Goal: Transaction & Acquisition: Purchase product/service

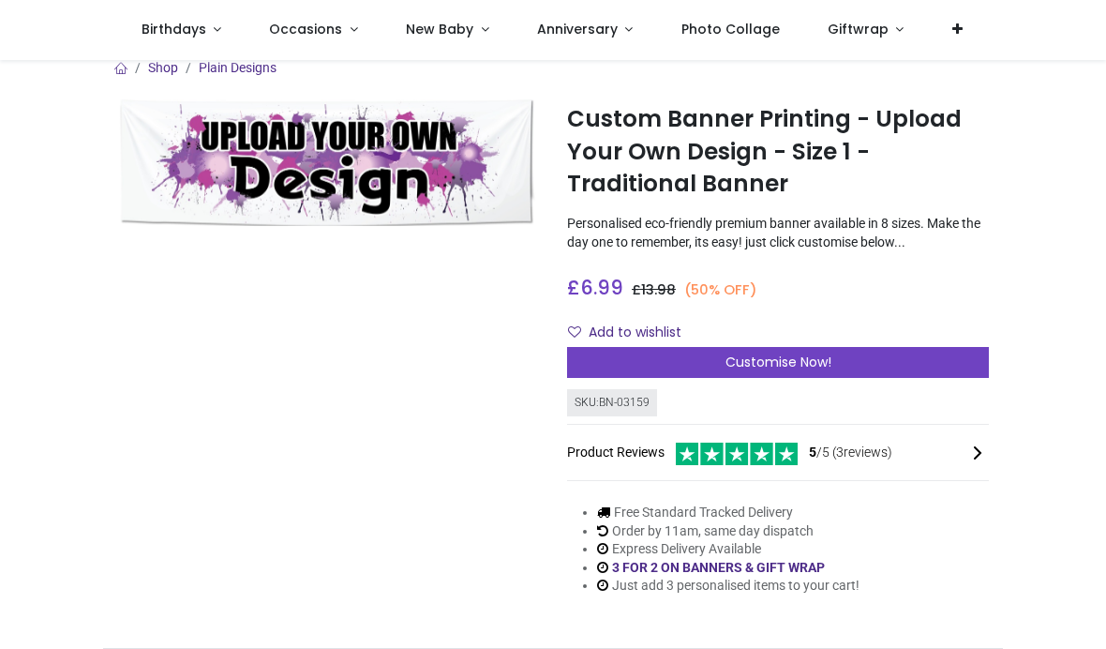
scroll to position [17, 0]
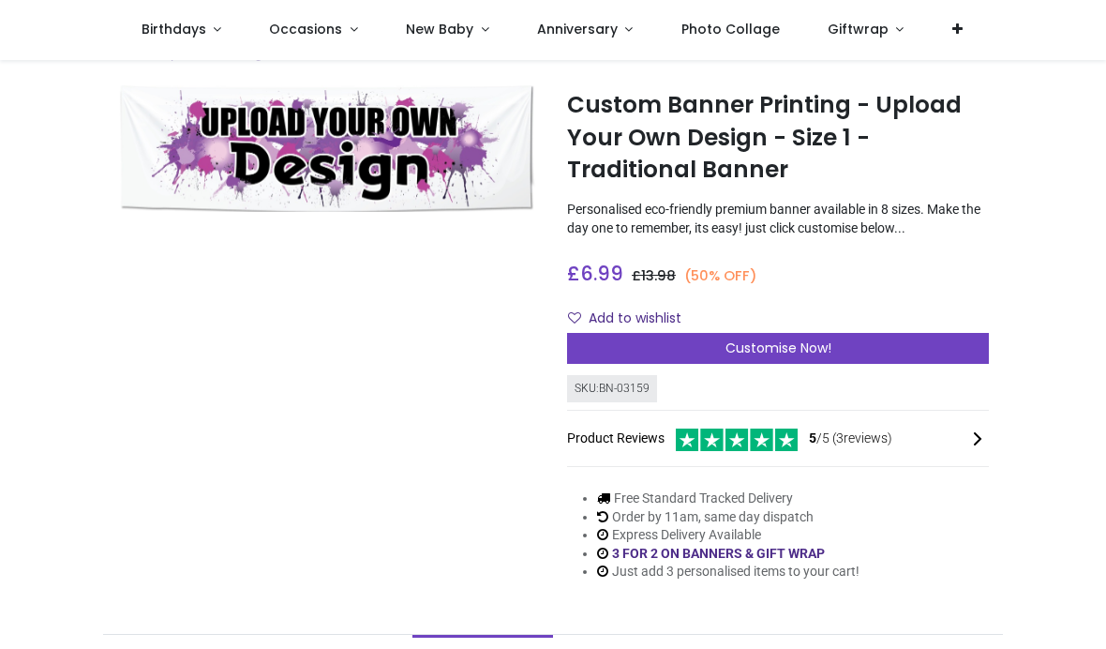
scroll to position [32, 0]
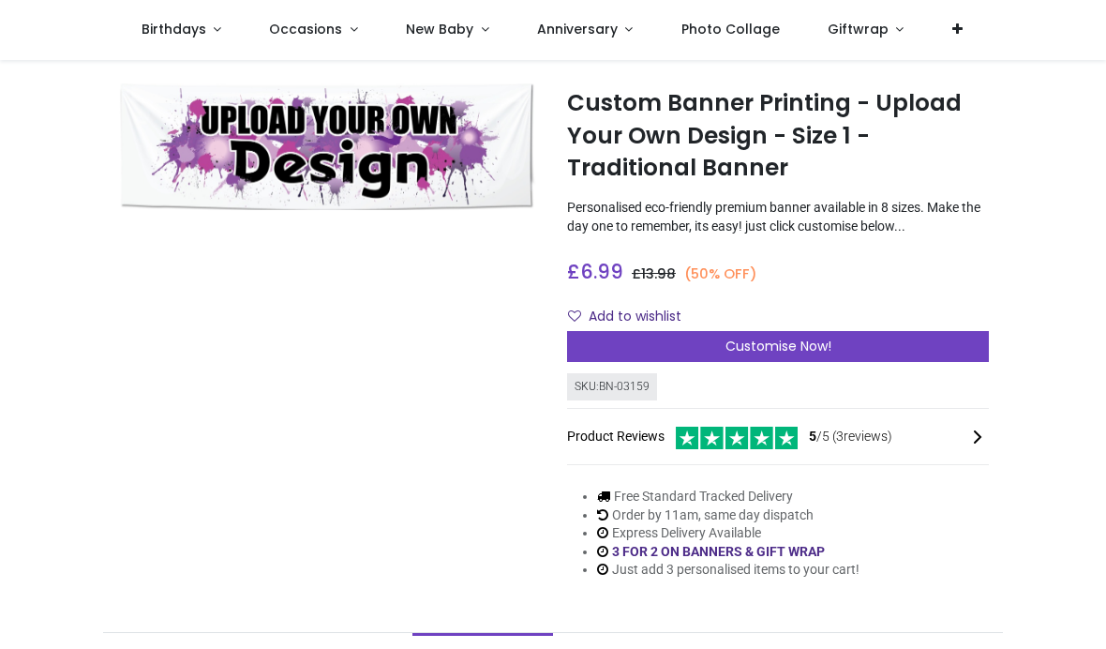
click at [834, 353] on div "Customise Now!" at bounding box center [778, 347] width 422 height 32
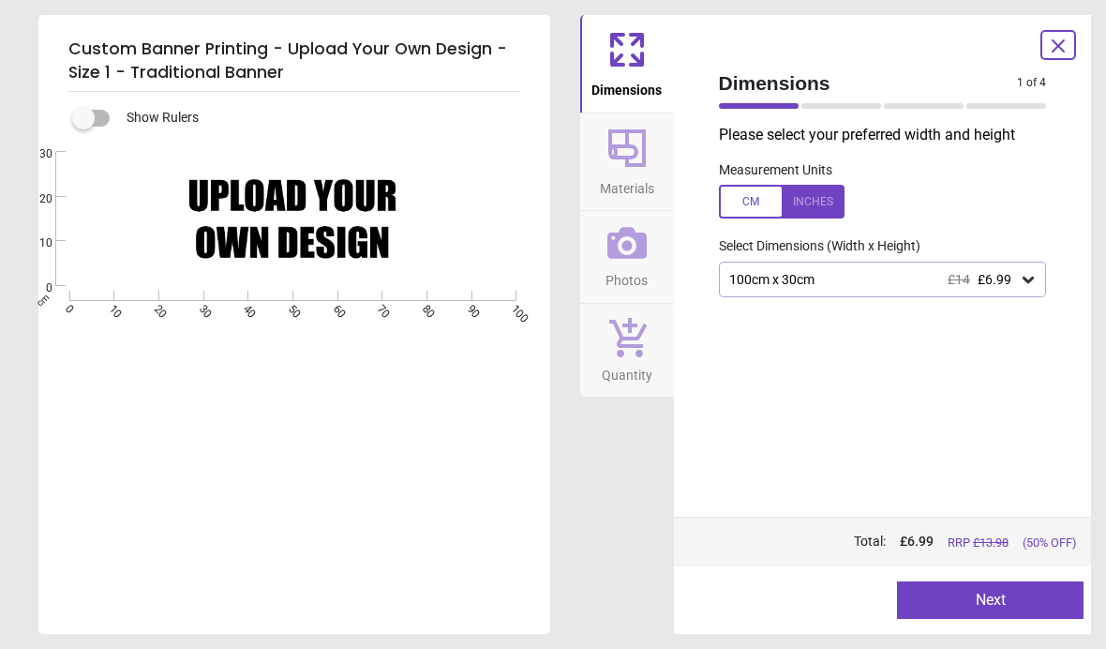
click at [360, 232] on div "Created with Snap null" at bounding box center [292, 219] width 508 height 134
click at [369, 210] on div "Created with Snap null" at bounding box center [292, 219] width 508 height 134
click at [290, 244] on div "Created with Snap null" at bounding box center [292, 219] width 508 height 134
click at [323, 241] on div "Created with Snap null" at bounding box center [292, 219] width 508 height 134
click at [647, 169] on icon at bounding box center [627, 148] width 45 height 45
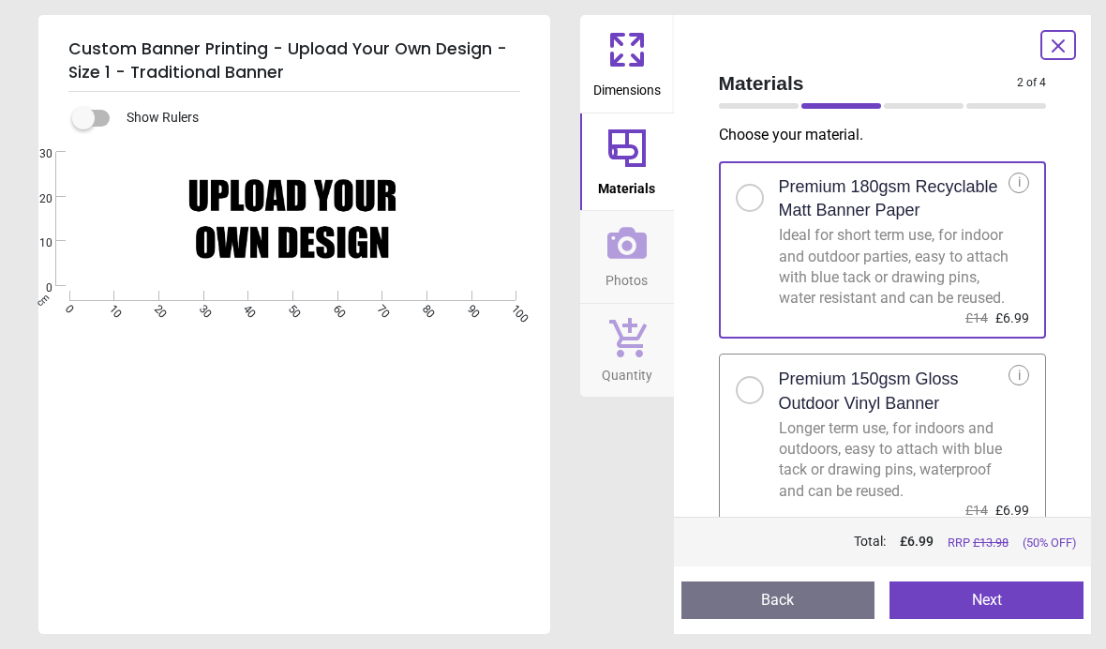
click at [637, 236] on icon at bounding box center [626, 243] width 39 height 32
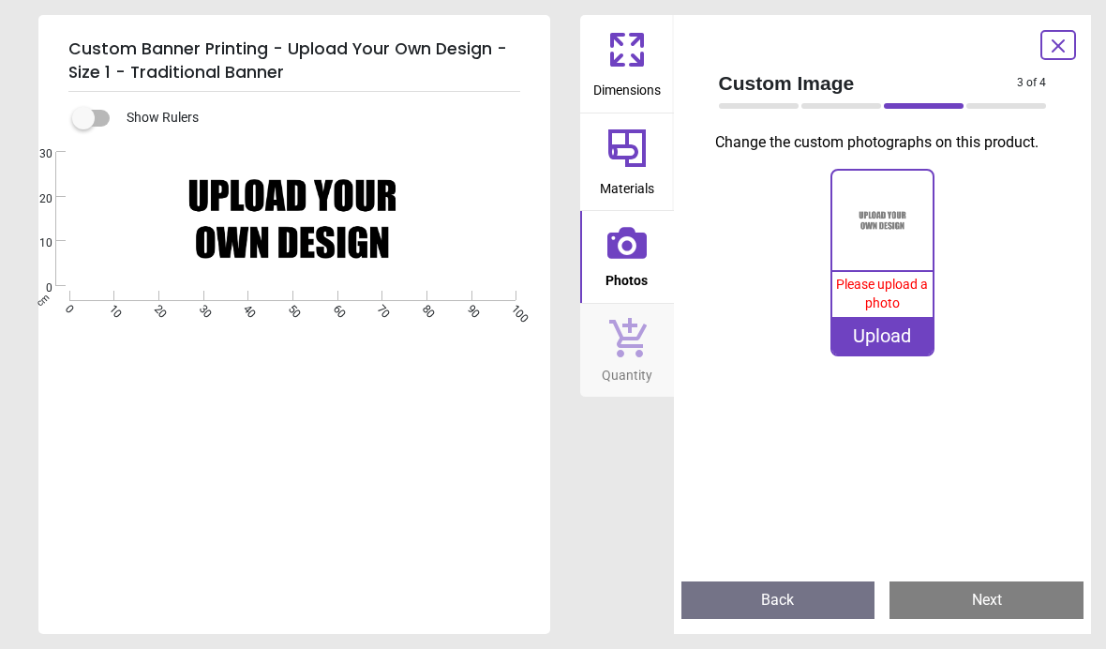
click at [637, 381] on span "Quantity" at bounding box center [627, 371] width 51 height 28
click at [625, 331] on icon at bounding box center [626, 336] width 39 height 41
click at [1061, 51] on icon at bounding box center [1058, 46] width 22 height 22
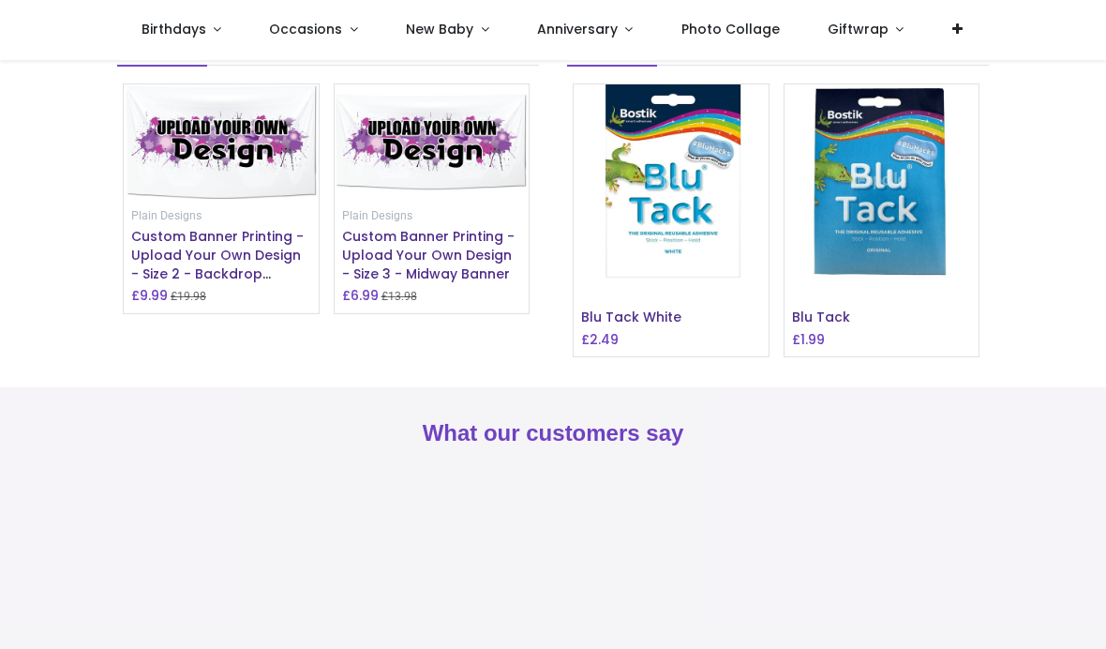
scroll to position [1735, 0]
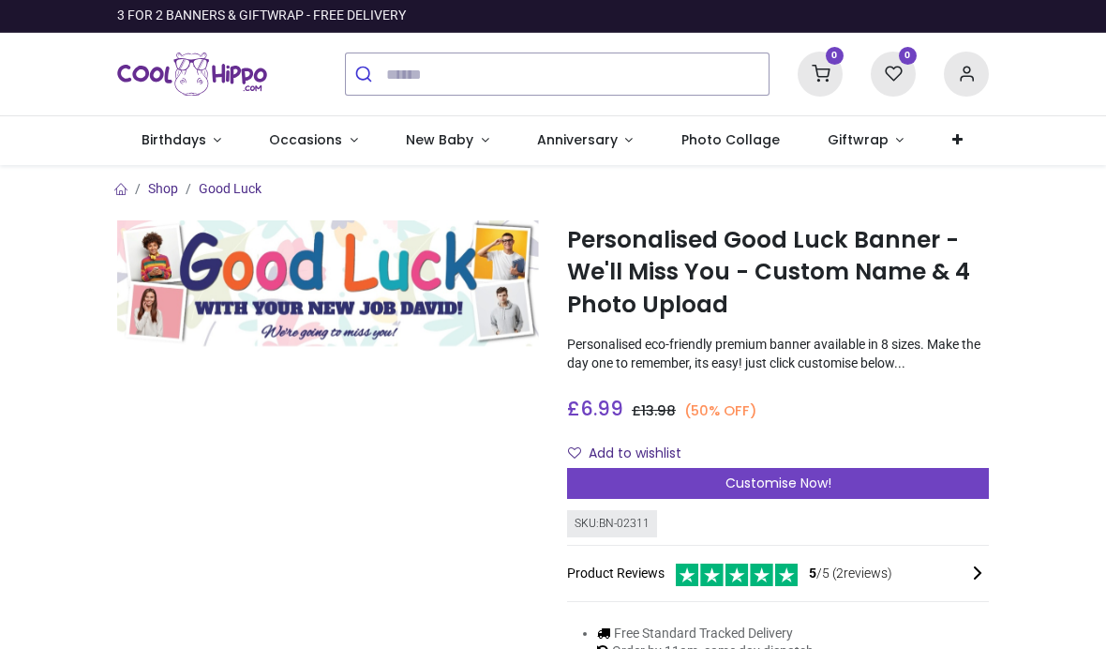
click at [881, 485] on div "Customise Now!" at bounding box center [778, 484] width 422 height 32
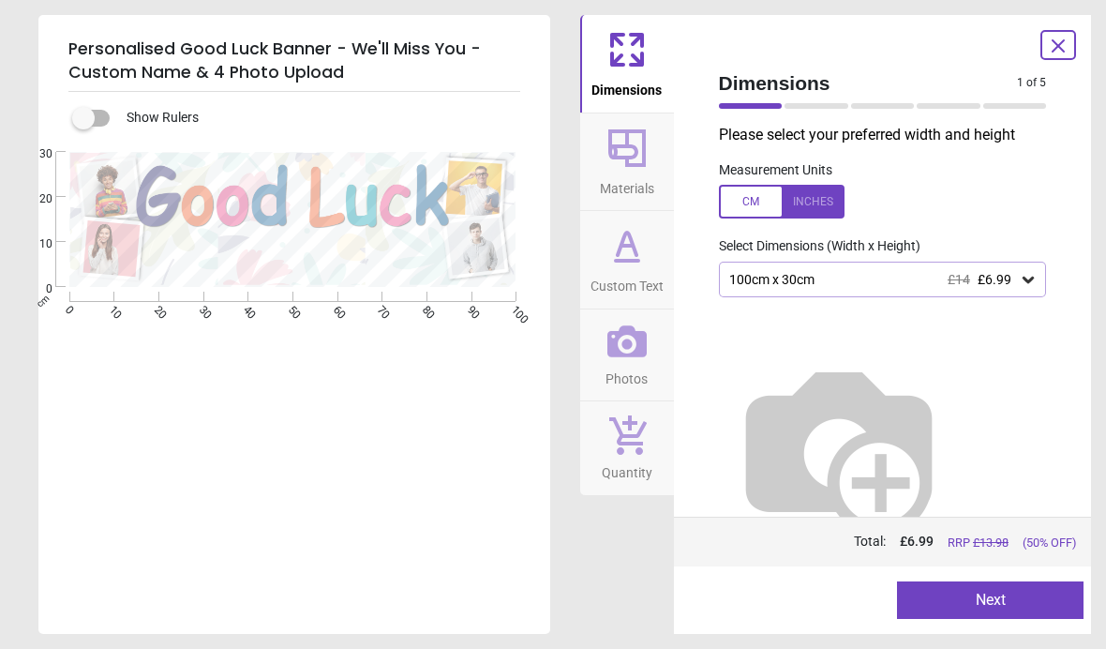
click at [804, 107] on div at bounding box center [817, 106] width 64 height 6
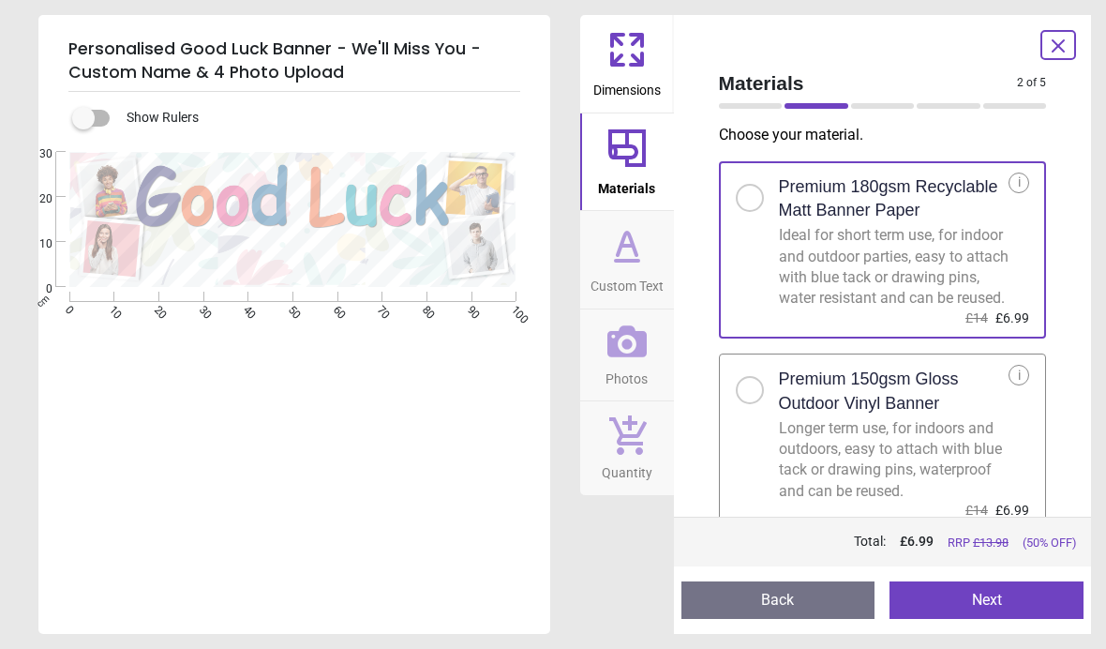
click at [879, 105] on div at bounding box center [883, 106] width 64 height 6
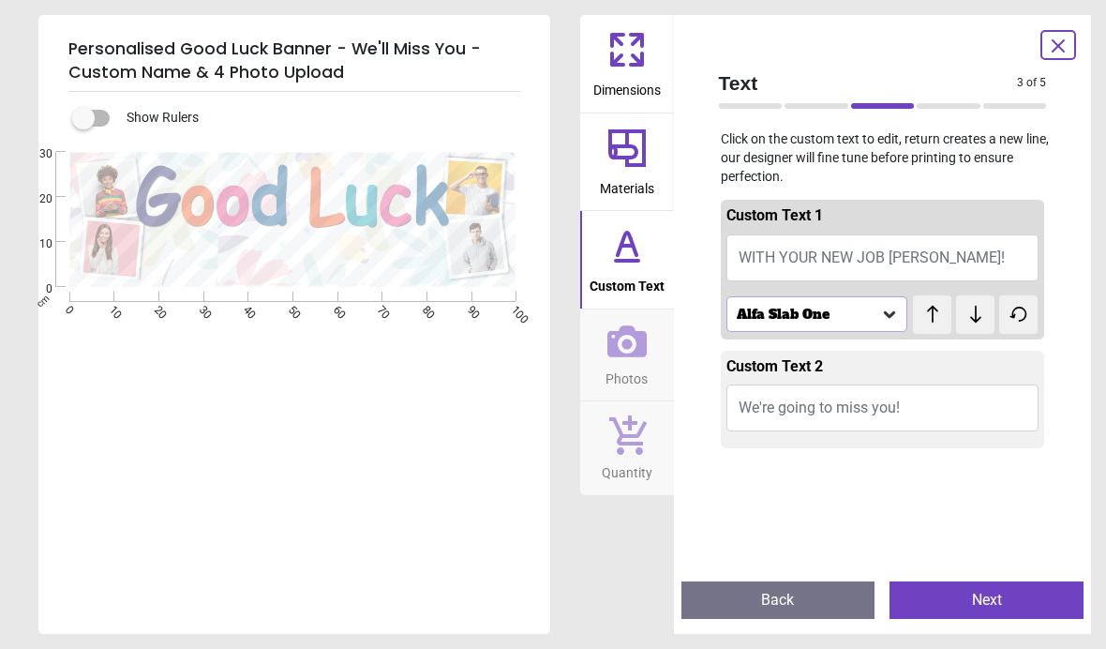
click at [953, 104] on div at bounding box center [949, 106] width 64 height 6
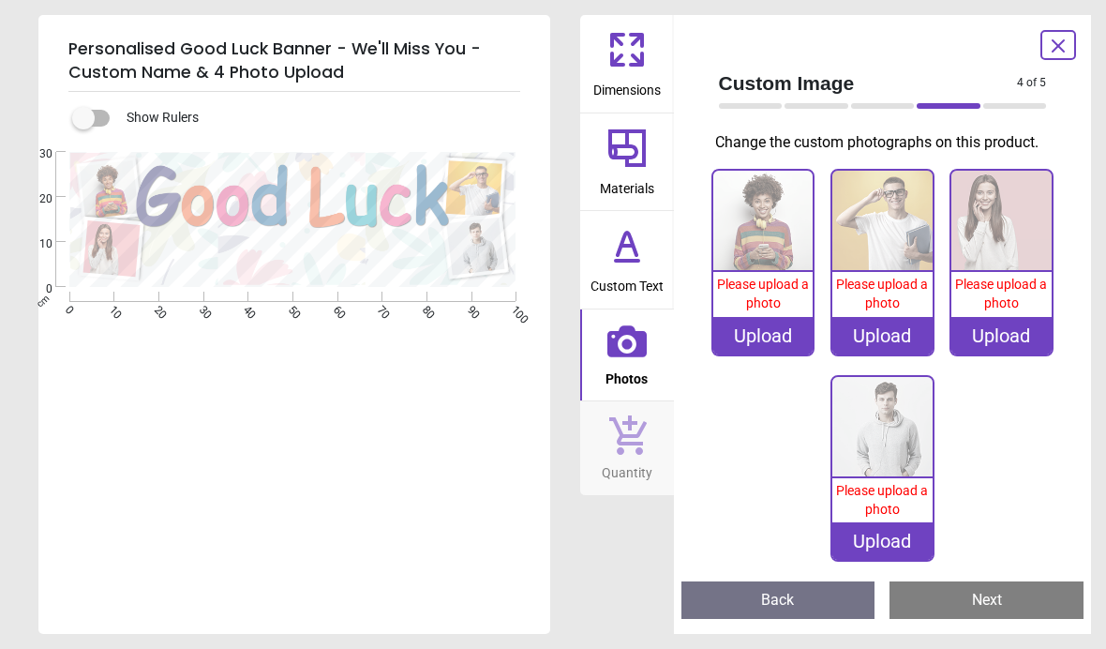
click at [888, 108] on div at bounding box center [883, 106] width 64 height 6
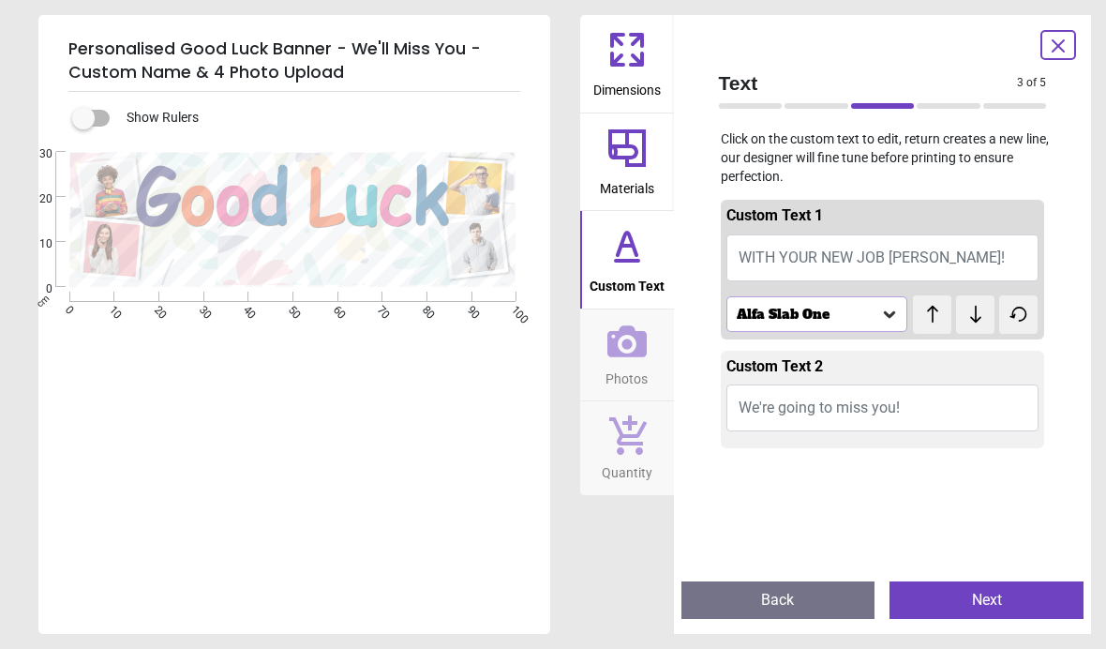
click at [982, 265] on button "WITH YOUR NEW JOB DAVID!" at bounding box center [882, 257] width 313 height 47
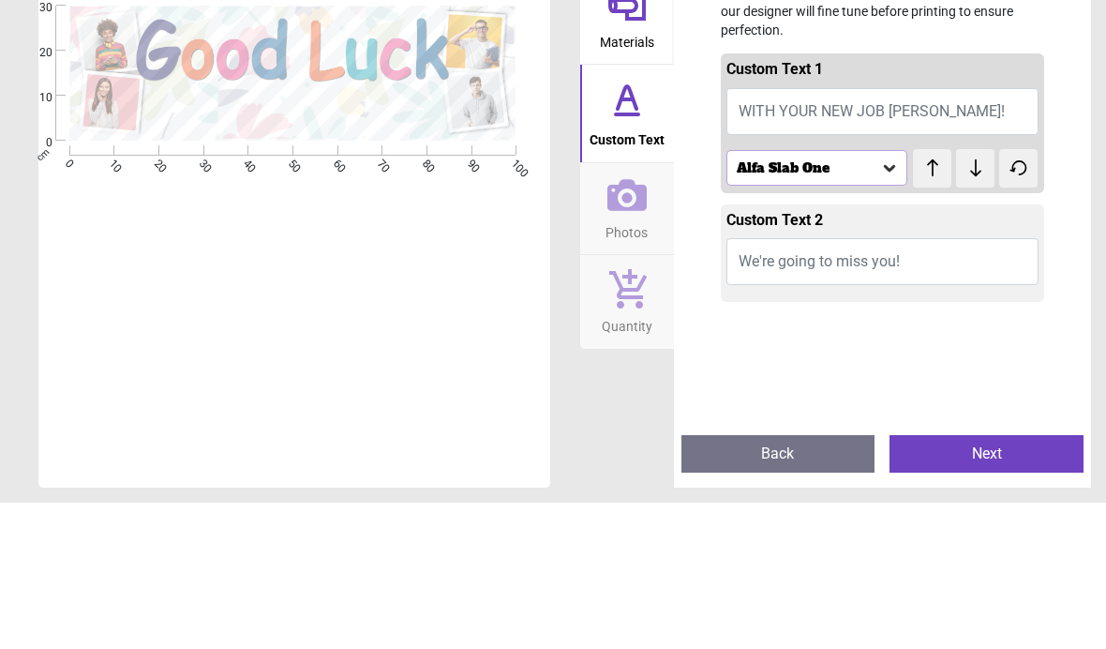
click at [944, 234] on button "WITH YOUR NEW JOB DAVID!" at bounding box center [882, 257] width 313 height 47
click at [1085, 153] on div "Text 3 of 5 3 of 6 Click on the custom text to edit, return creates a new line,…" at bounding box center [883, 324] width 418 height 619
type textarea "*****"
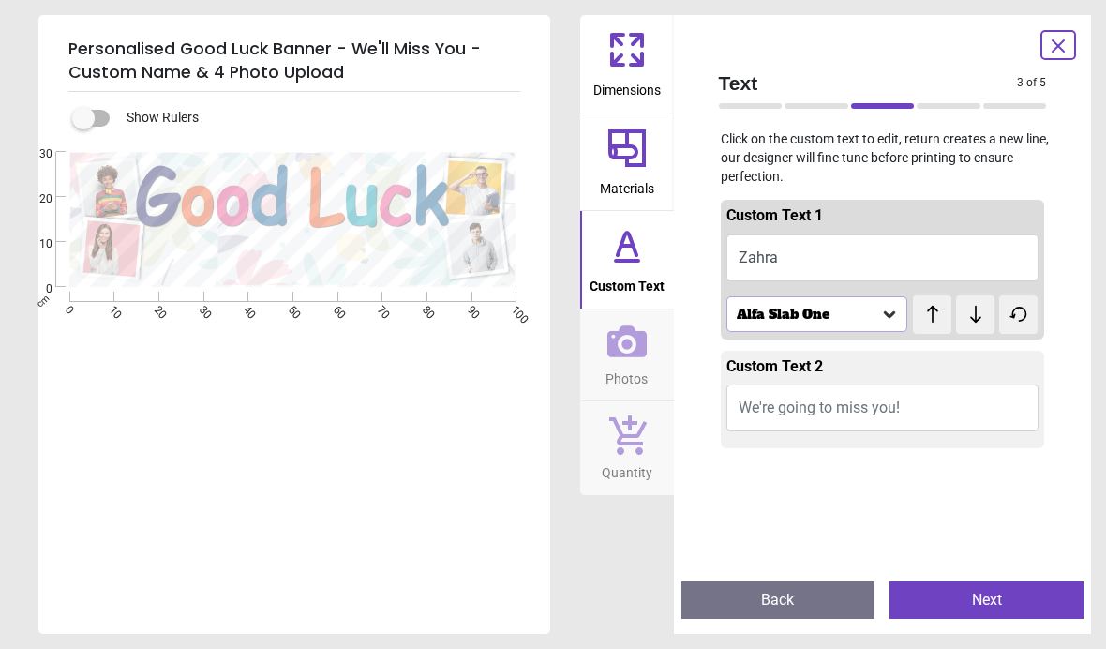
click at [932, 411] on button "We're going to miss you!" at bounding box center [882, 407] width 313 height 47
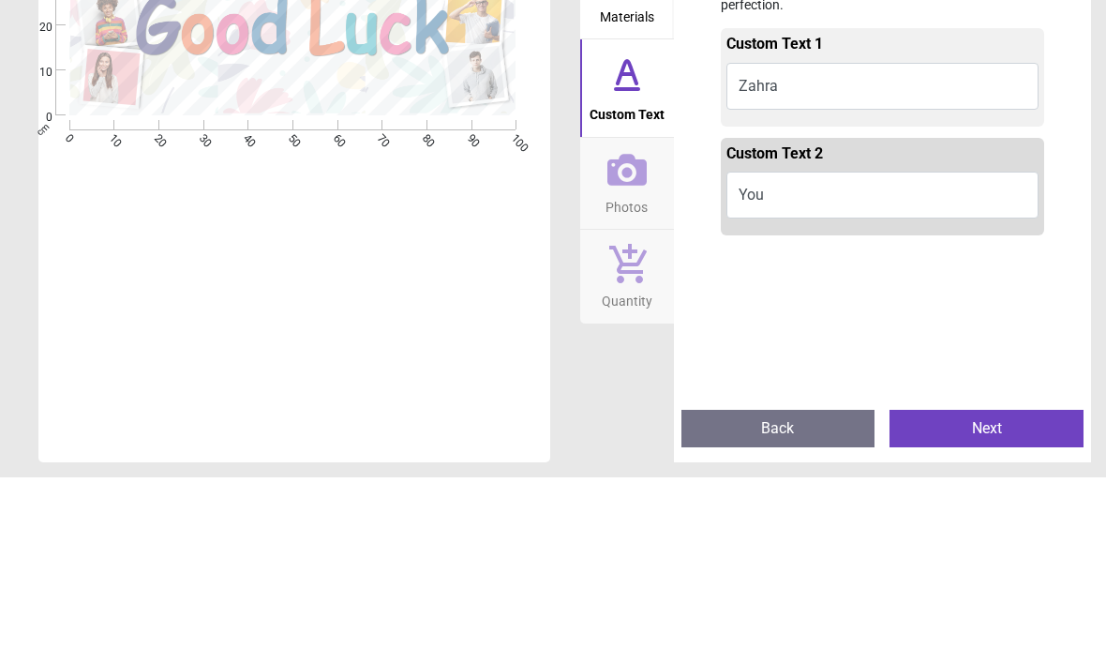
type textarea "*"
type textarea "**********"
click at [1080, 155] on div "Text 3 of 5 3 of 6 Click on the custom text to edit, return creates a new line,…" at bounding box center [883, 324] width 418 height 619
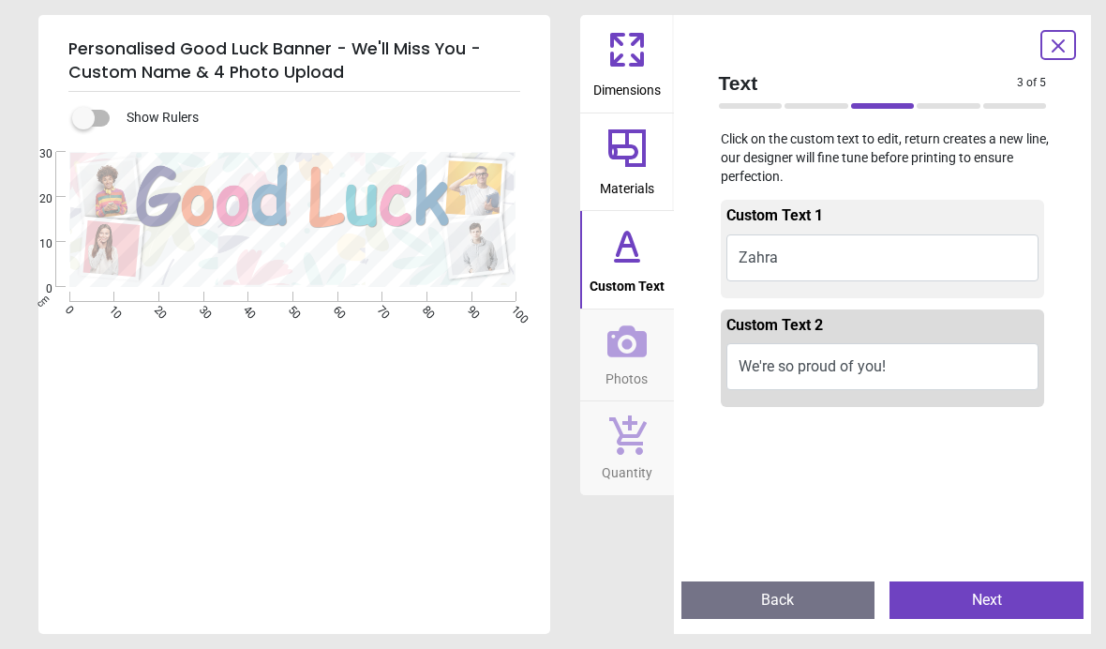
click at [1014, 609] on button "Next" at bounding box center [987, 599] width 194 height 37
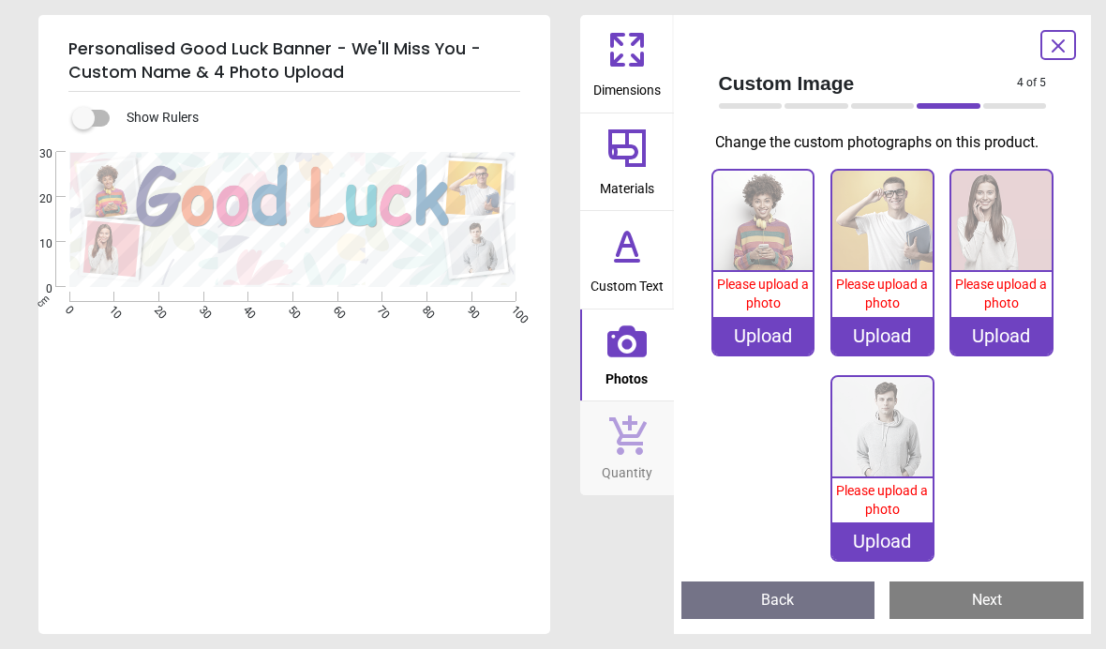
click at [1005, 615] on button "Next" at bounding box center [987, 599] width 194 height 37
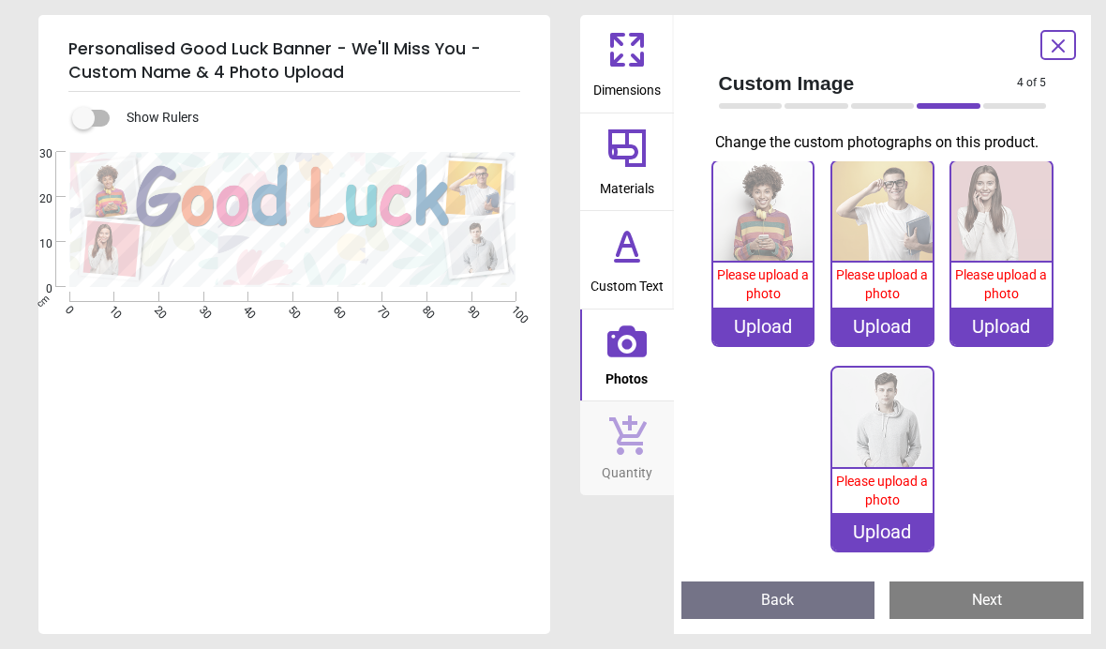
scroll to position [9, 0]
click at [1008, 598] on button "Next" at bounding box center [987, 599] width 194 height 37
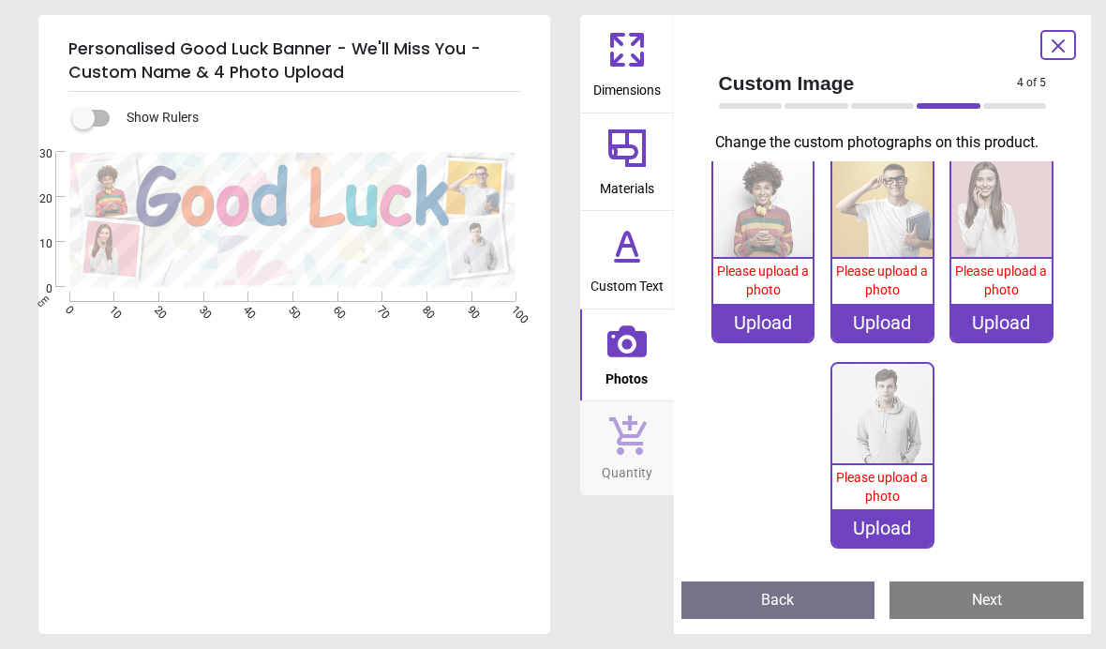
scroll to position [11, 0]
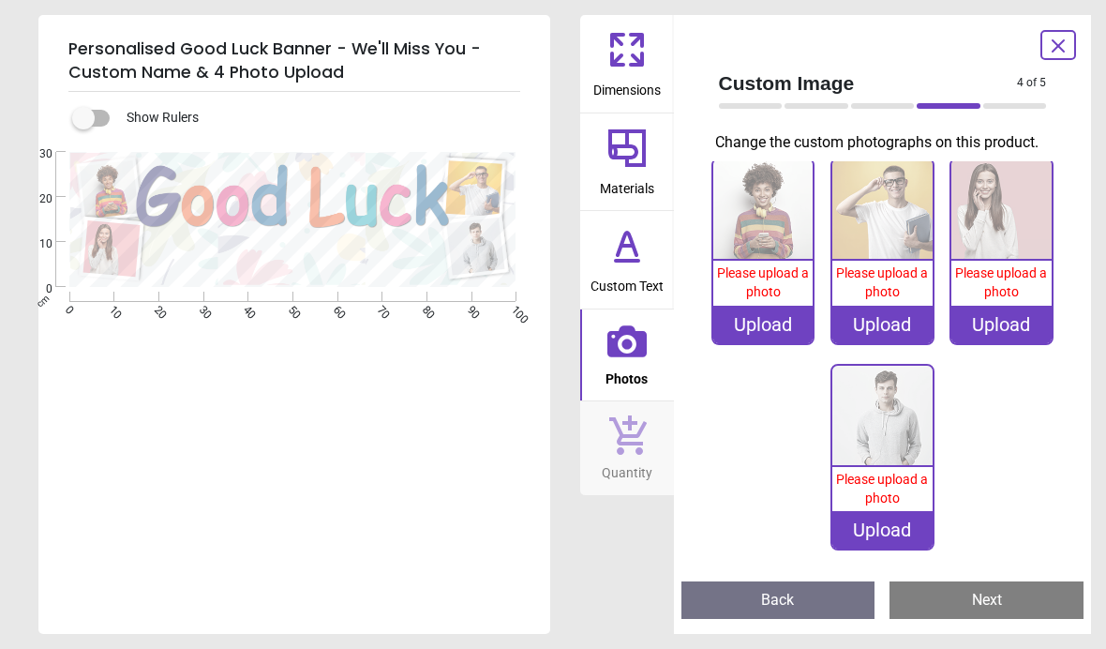
click at [812, 613] on button "Back" at bounding box center [778, 599] width 194 height 37
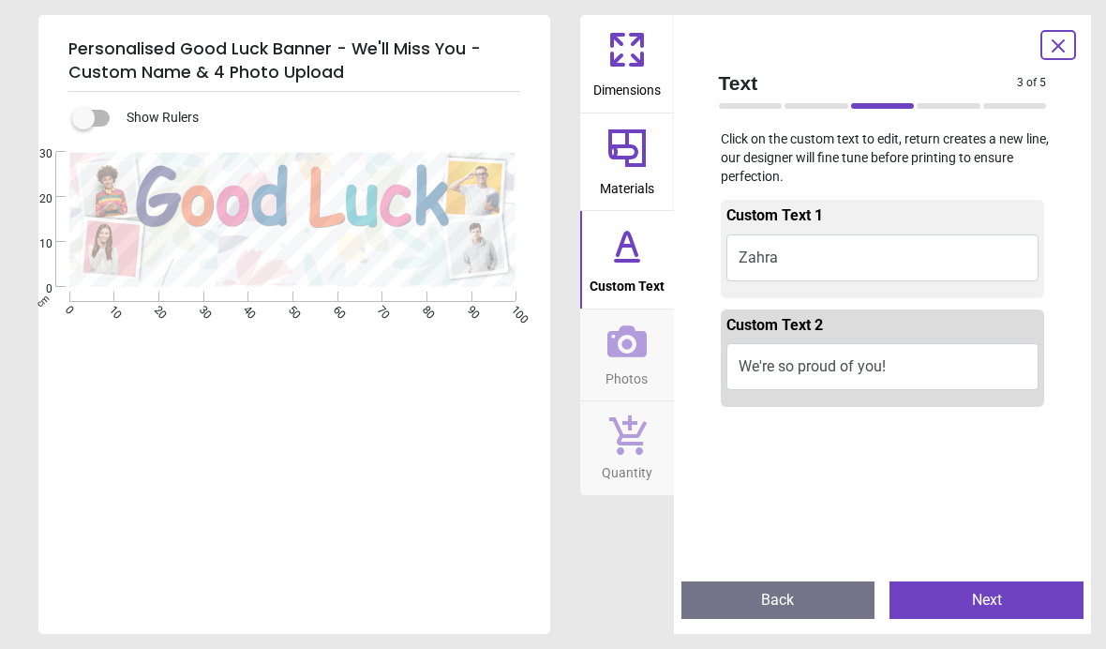
click at [1035, 593] on button "Next" at bounding box center [987, 599] width 194 height 37
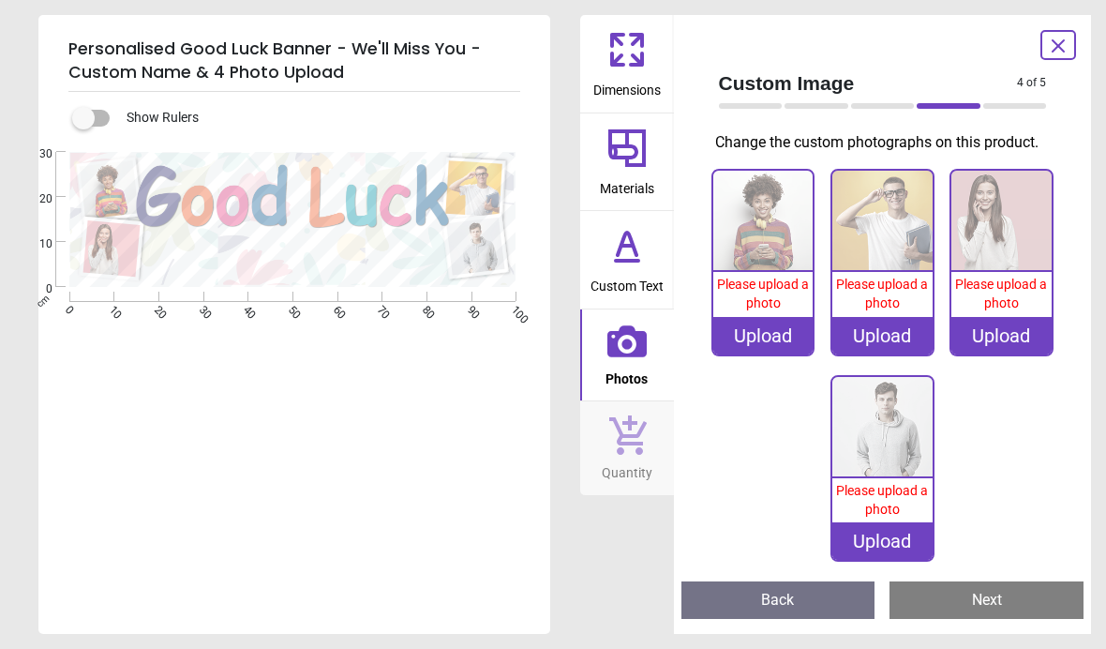
click at [782, 253] on img at bounding box center [763, 221] width 100 height 100
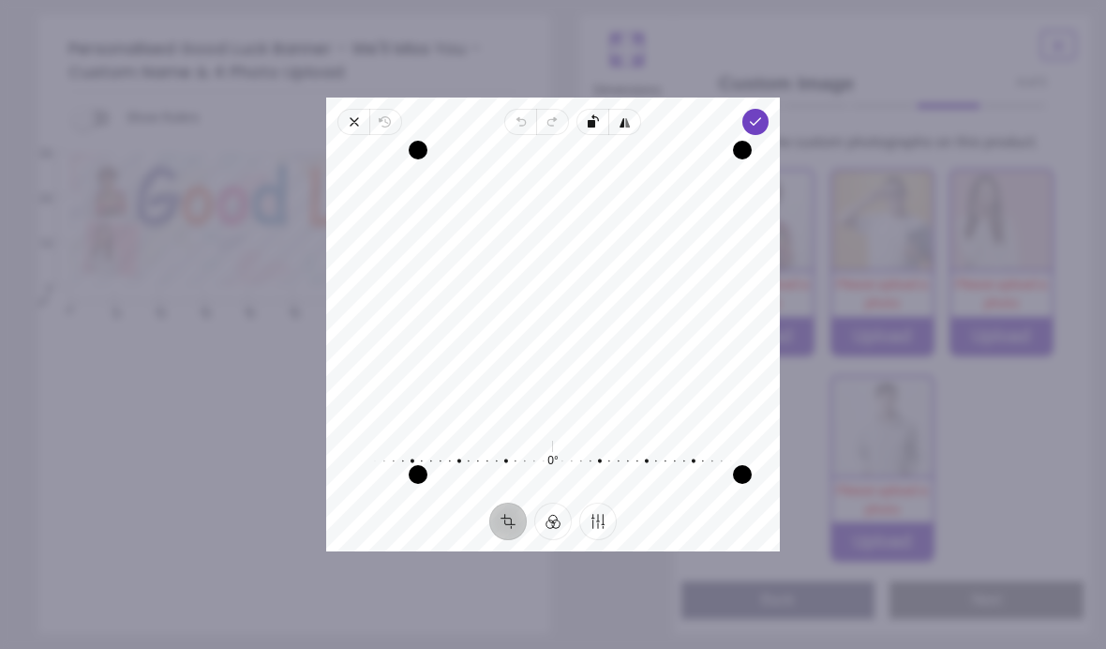
click at [913, 81] on span "Custom Image" at bounding box center [868, 82] width 299 height 27
click at [763, 114] on icon "button" at bounding box center [755, 121] width 15 height 15
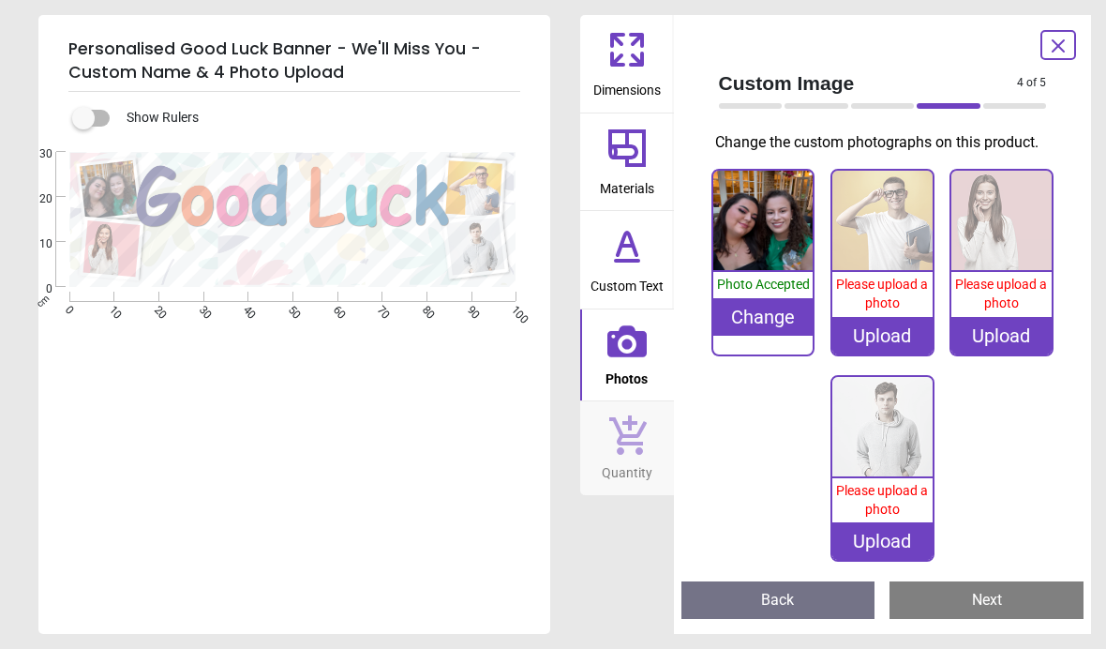
click at [887, 330] on div "Upload" at bounding box center [882, 335] width 100 height 37
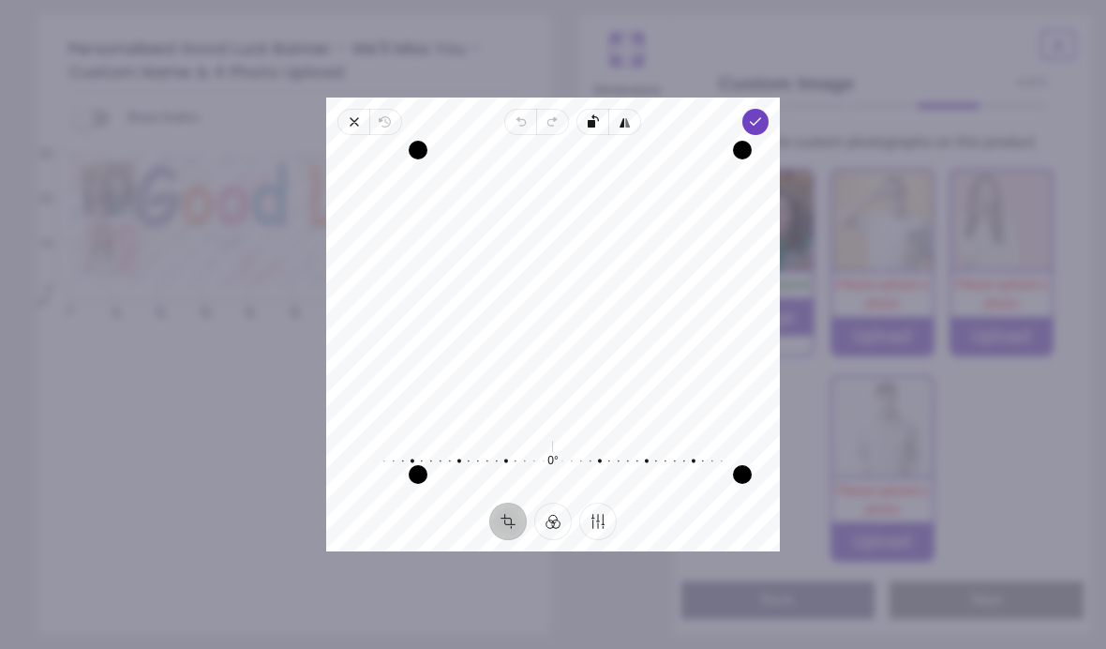
click at [769, 109] on span "Done" at bounding box center [755, 122] width 26 height 26
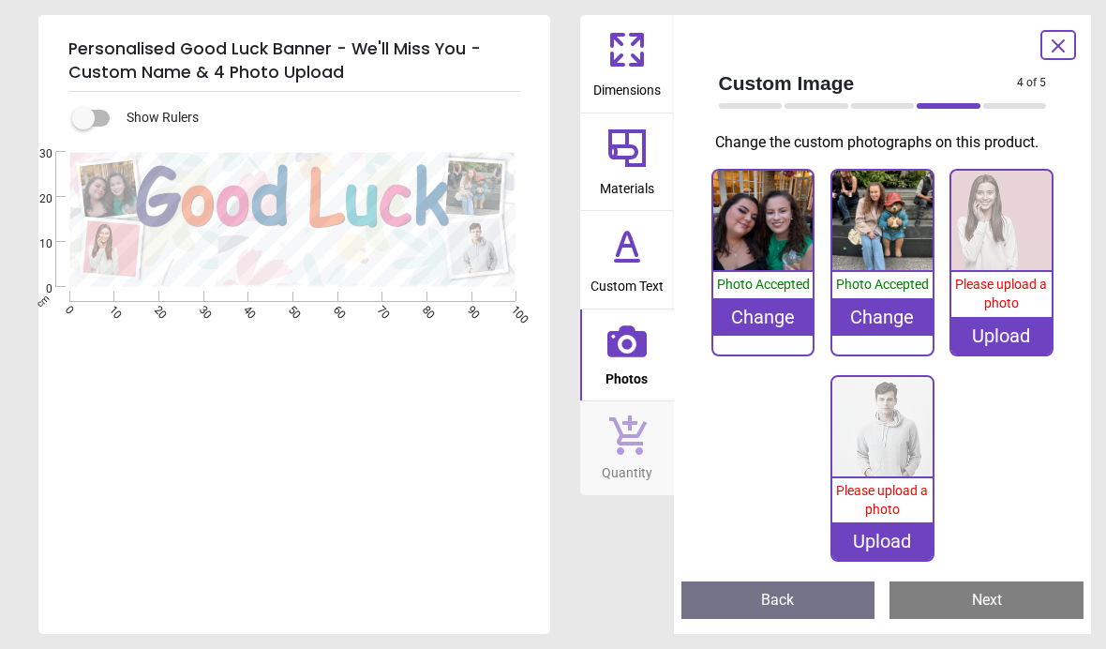
click at [1017, 254] on img at bounding box center [1001, 221] width 100 height 100
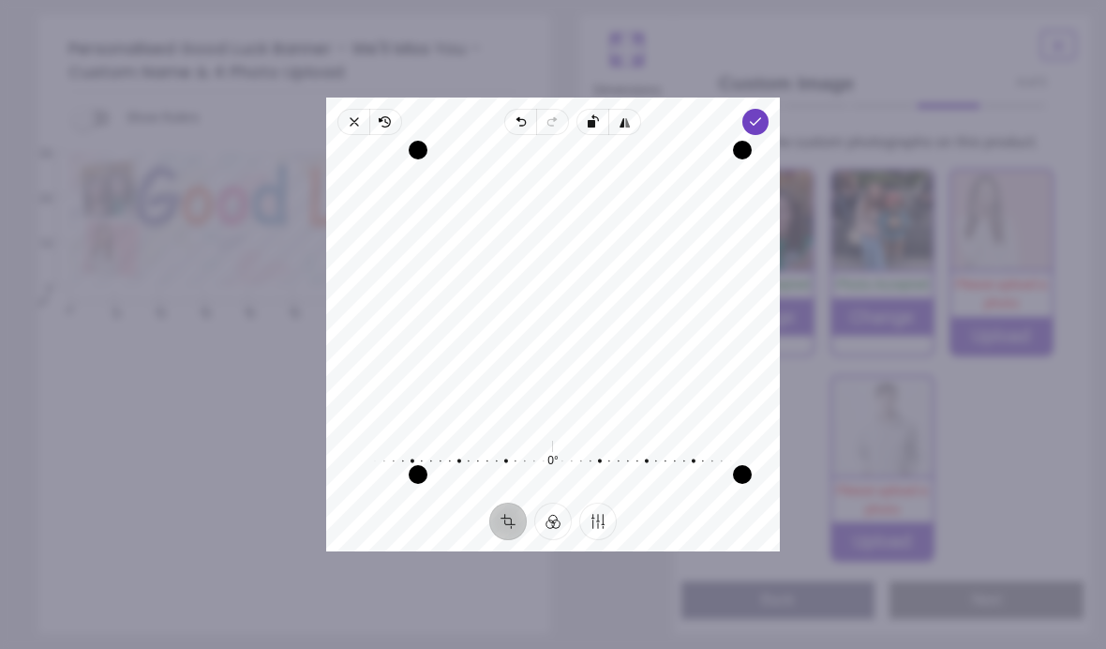
click at [347, 114] on icon "button" at bounding box center [354, 121] width 15 height 15
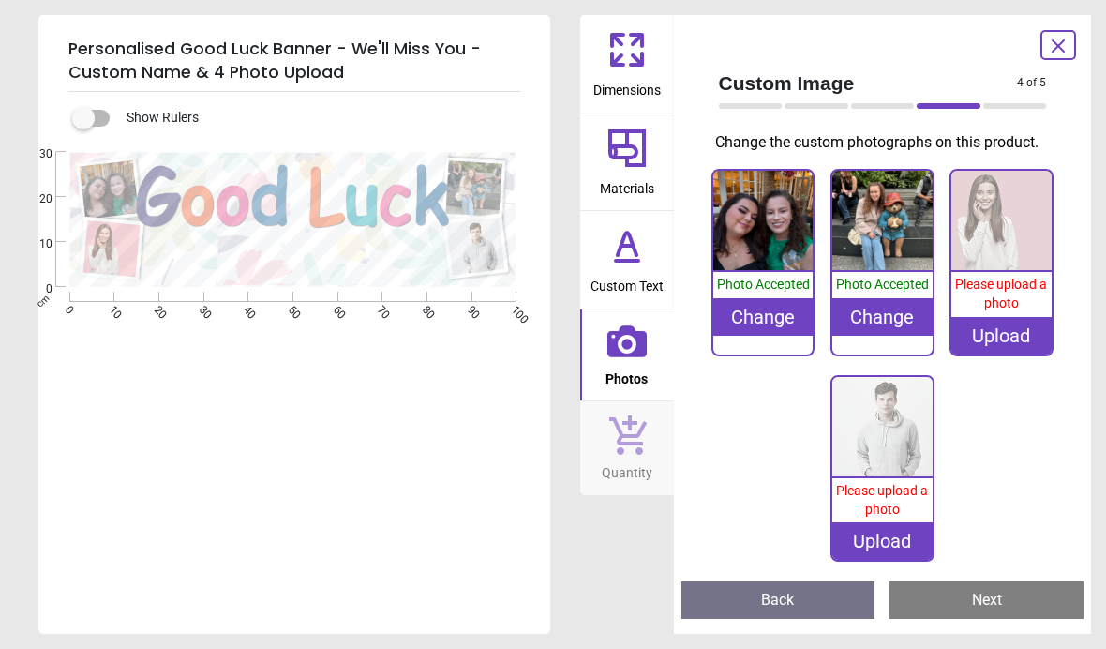
click at [1010, 248] on img at bounding box center [1001, 221] width 100 height 100
click at [1038, 305] on div "Please upload a photo" at bounding box center [1001, 294] width 100 height 44
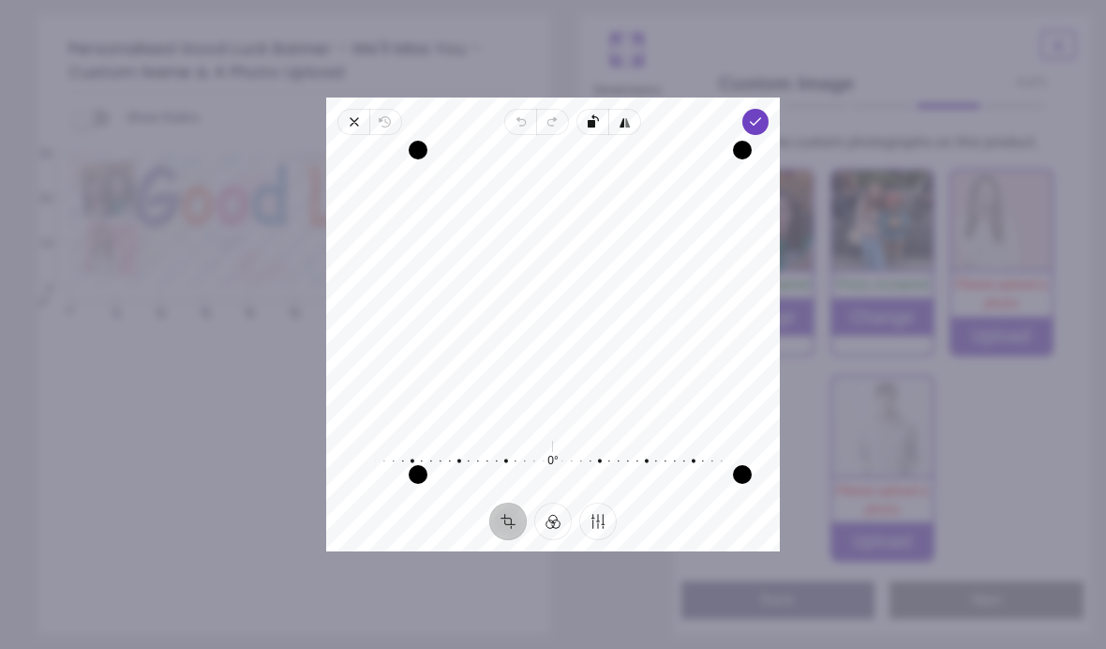
click at [769, 109] on span "Done" at bounding box center [755, 122] width 26 height 26
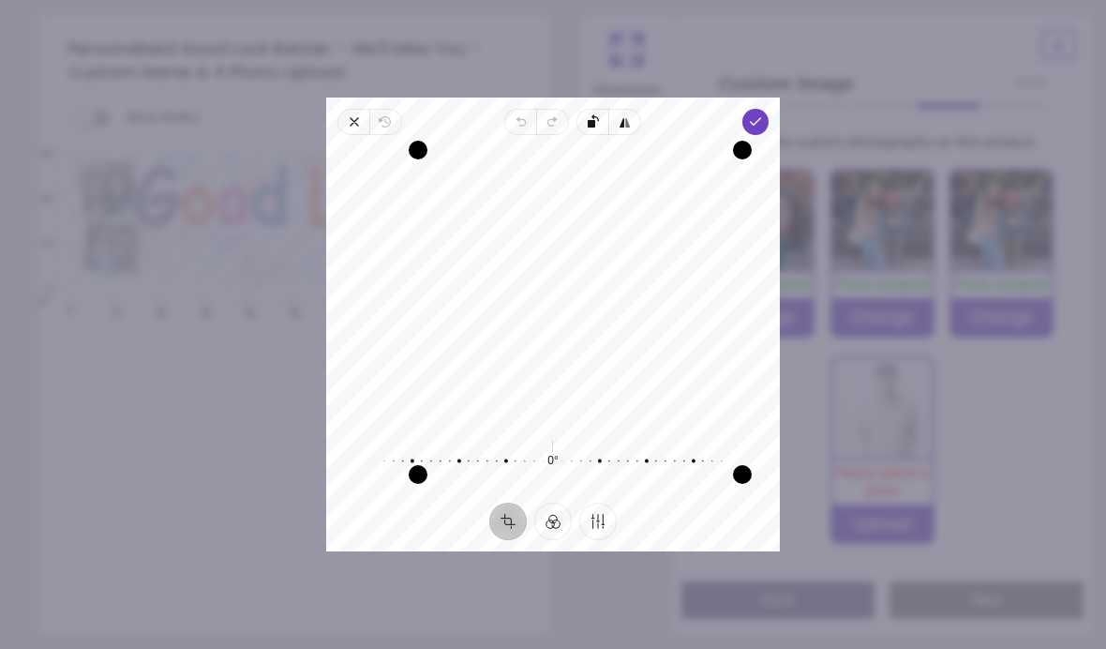
click at [763, 114] on icon "button" at bounding box center [755, 121] width 15 height 15
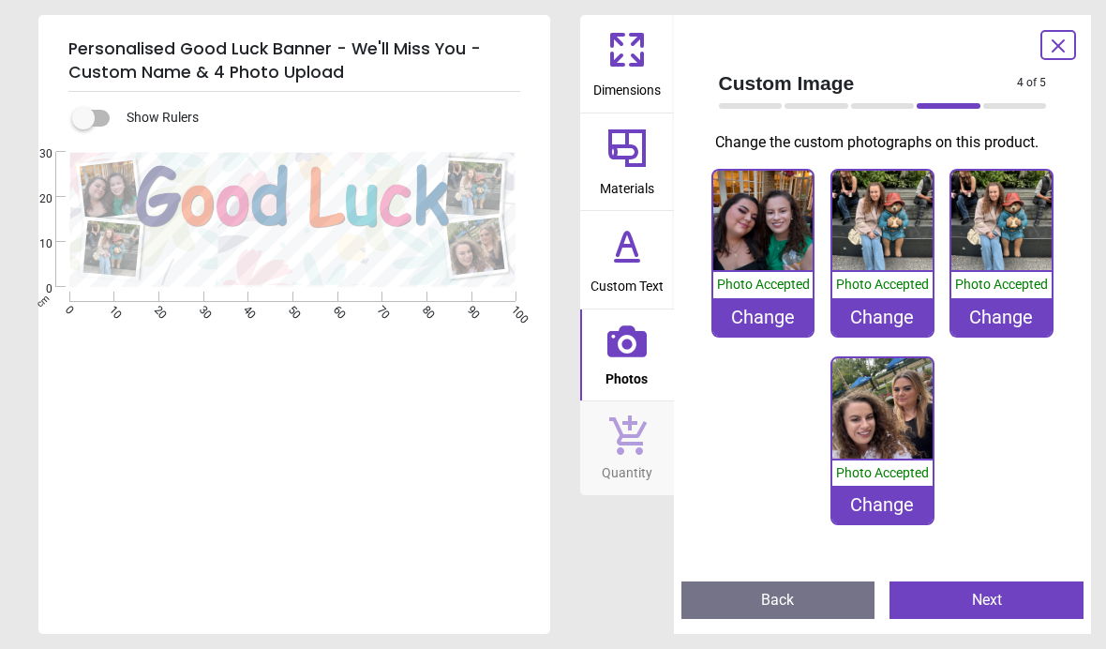
click at [1038, 604] on button "Next" at bounding box center [987, 599] width 194 height 37
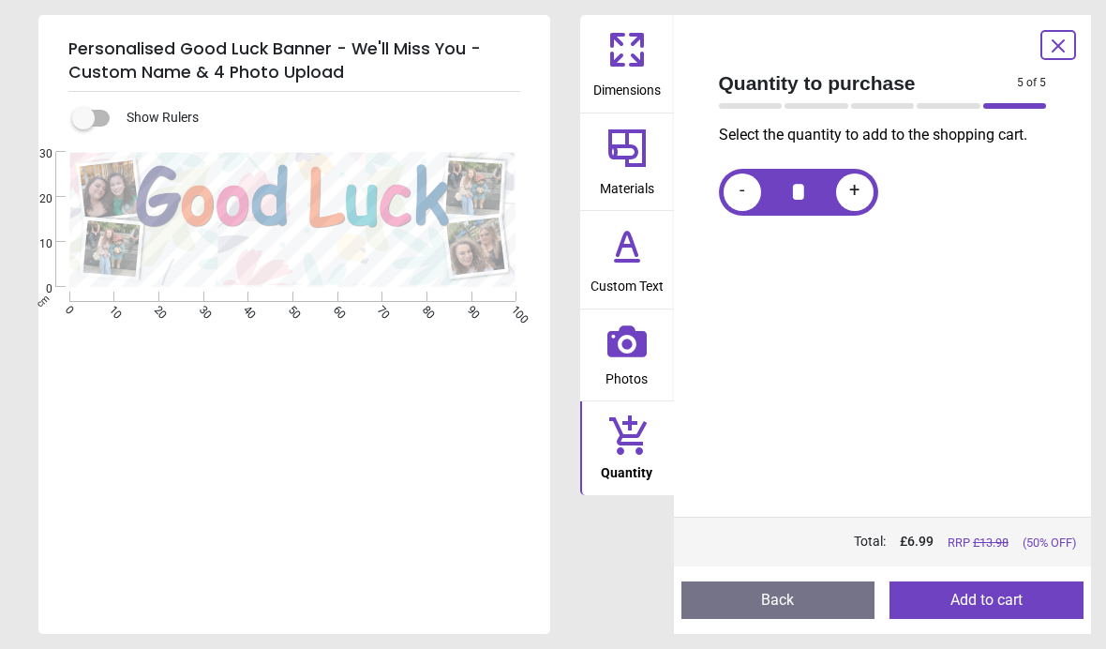
click at [1040, 609] on button "Add to cart" at bounding box center [987, 599] width 194 height 37
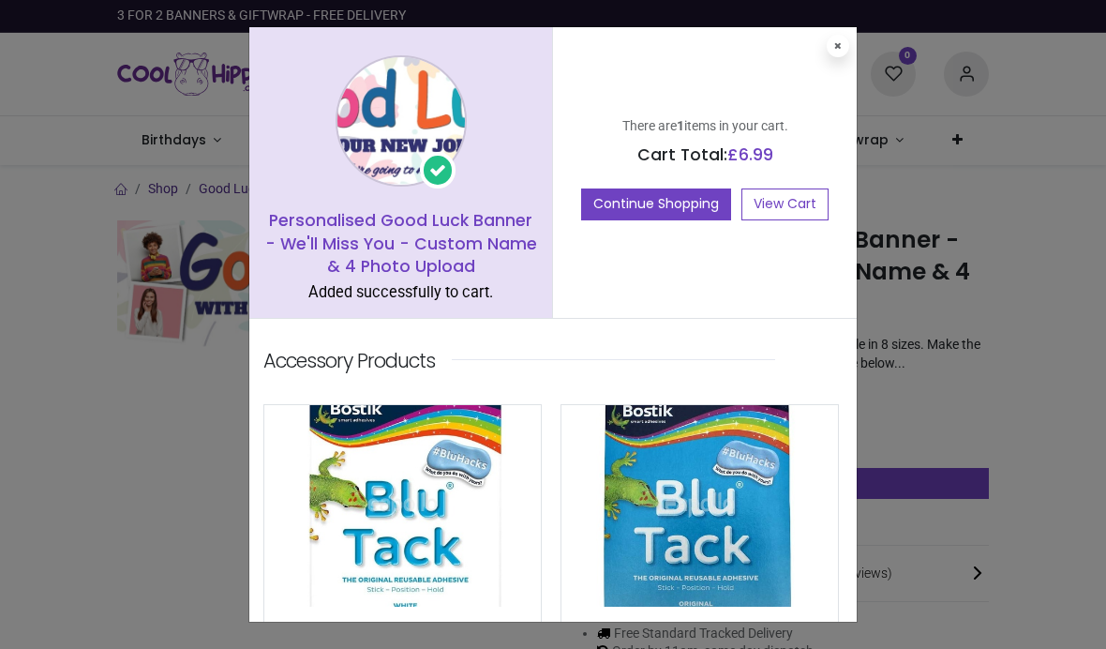
click at [832, 71] on div "There are 1 items in your cart. Cart Total: £ 6.99 Continue Shopping View Cart" at bounding box center [705, 172] width 304 height 291
click at [839, 51] on button at bounding box center [838, 46] width 22 height 22
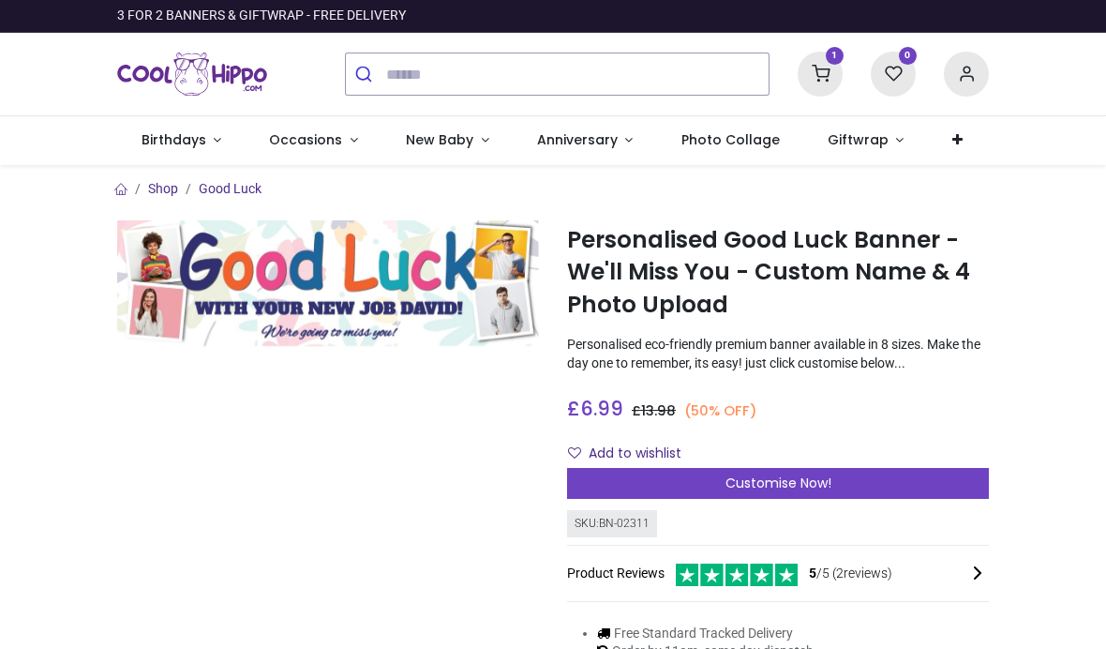
click at [830, 60] on sup "1" at bounding box center [835, 56] width 18 height 18
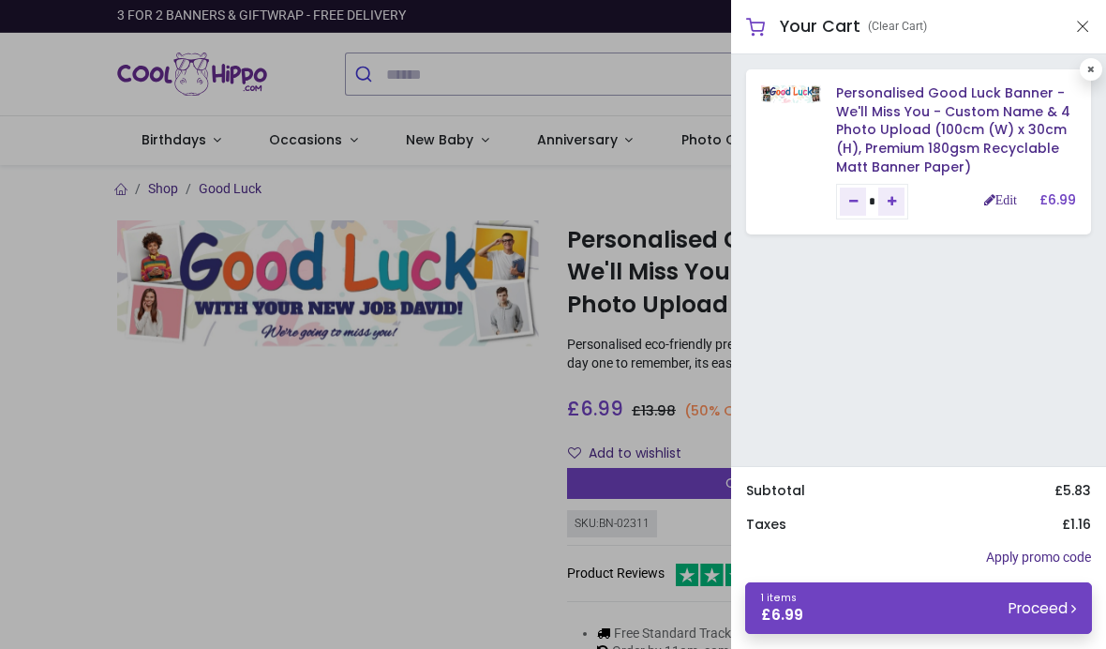
click at [1027, 608] on small "Proceed" at bounding box center [1042, 608] width 67 height 20
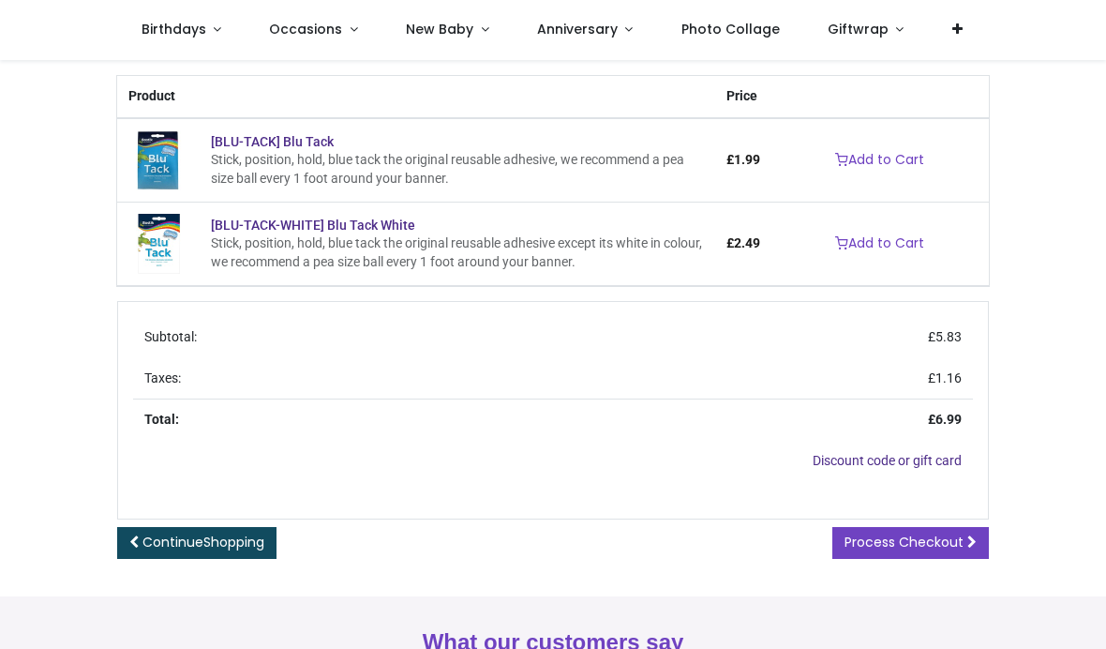
scroll to position [354, 0]
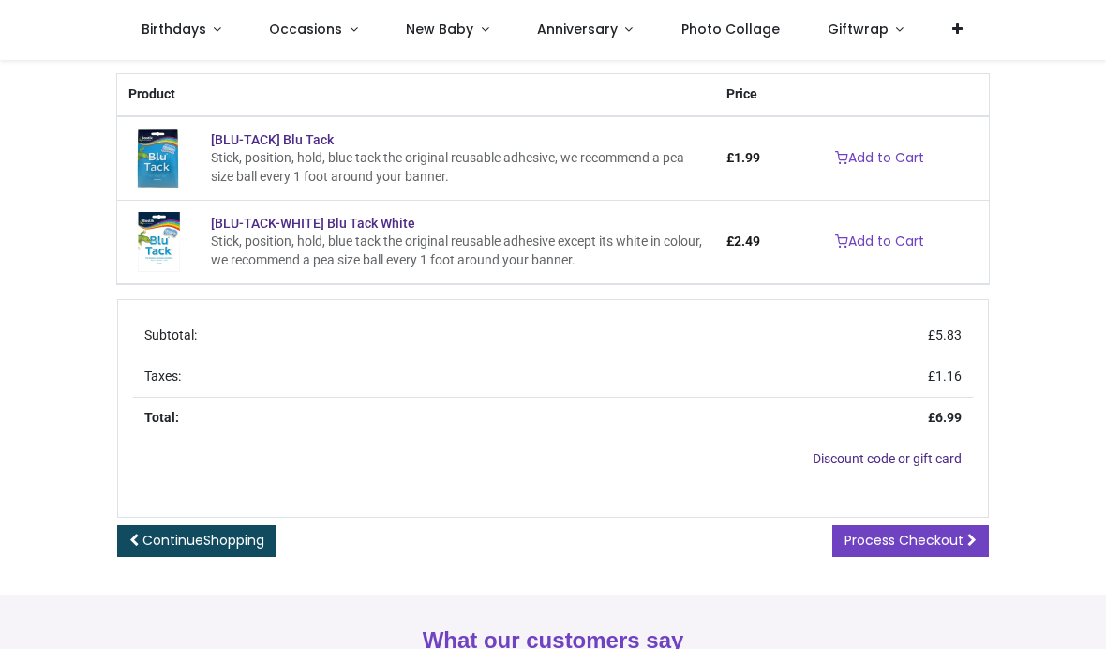
click at [951, 535] on span "Process Checkout" at bounding box center [904, 540] width 119 height 19
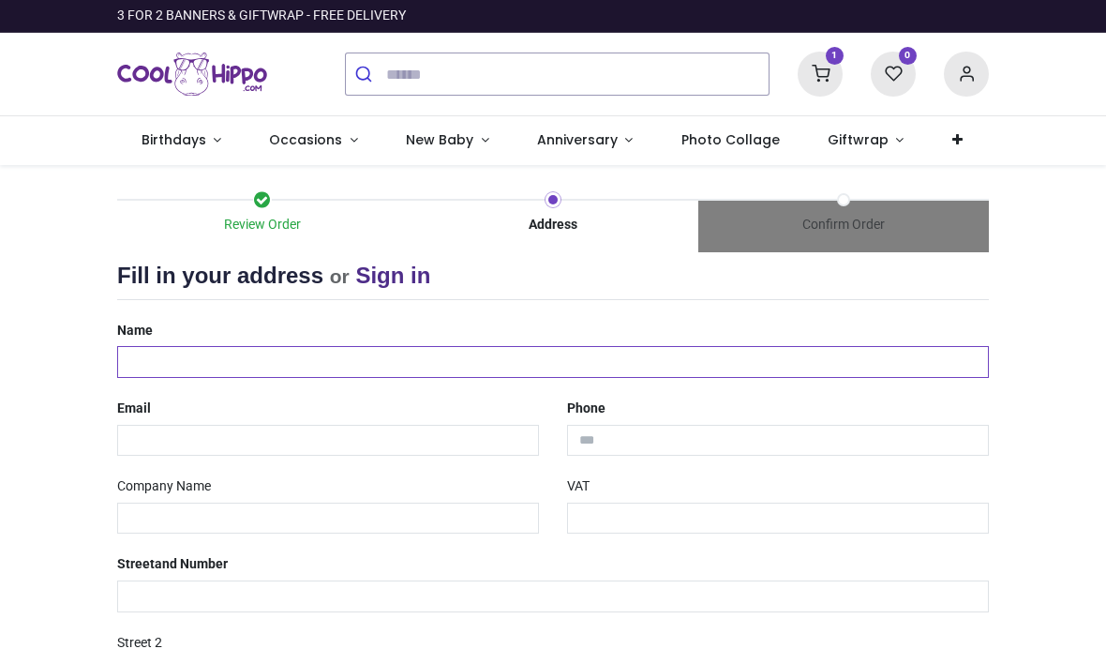
click at [572, 359] on input "text" at bounding box center [553, 362] width 872 height 32
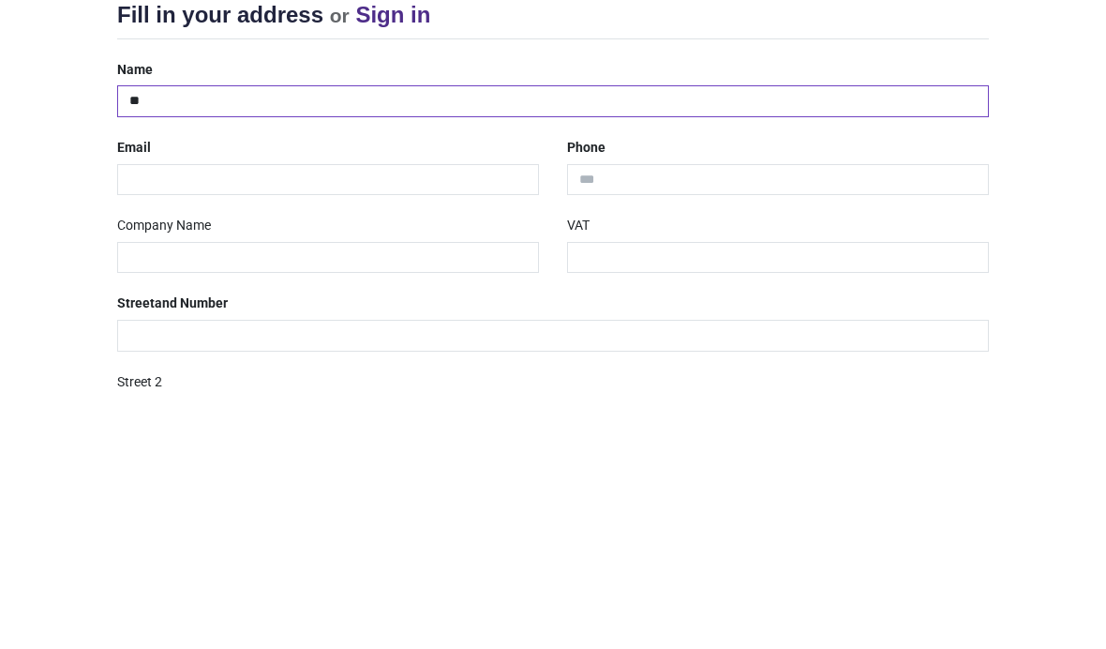
type input "*"
type input "**********"
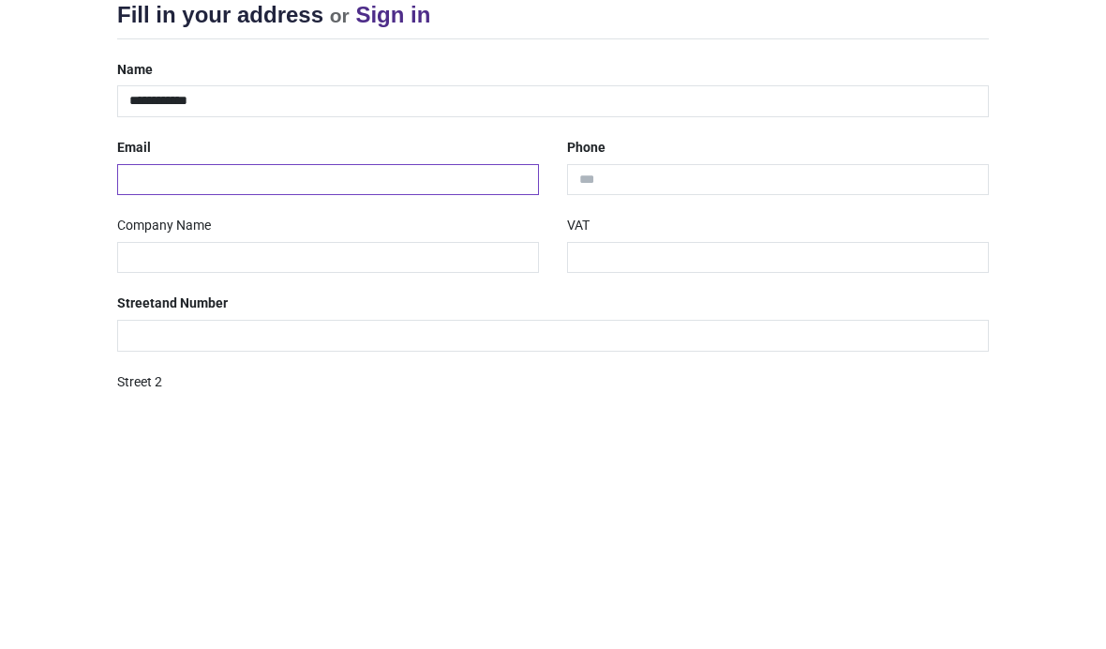
click at [501, 425] on input "email" at bounding box center [328, 441] width 422 height 32
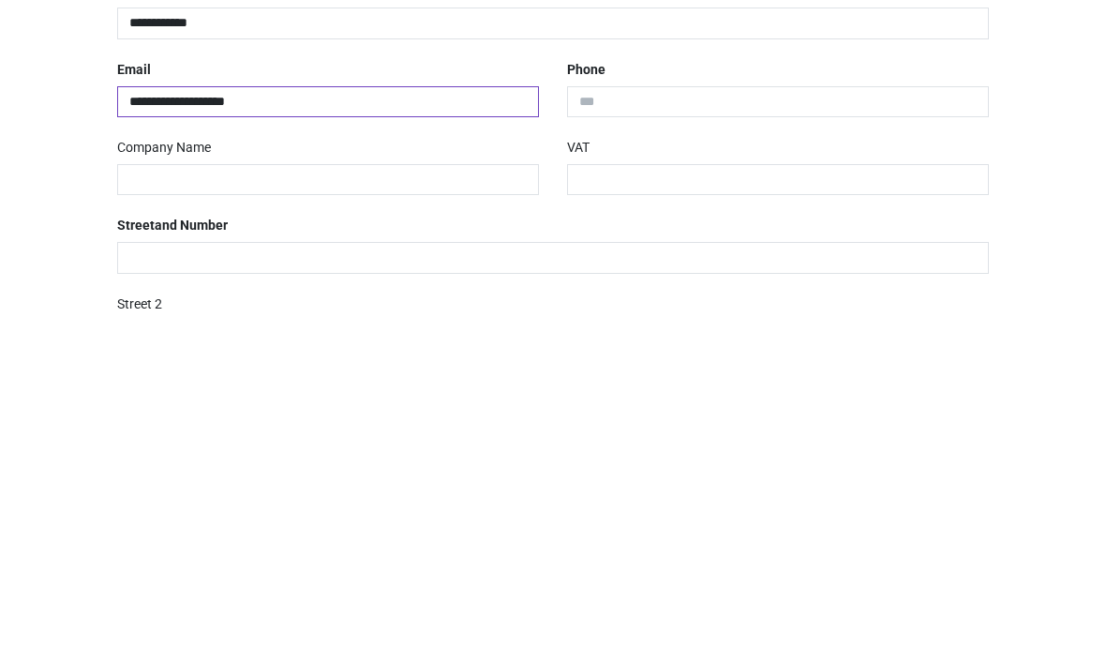
type input "**********"
click at [875, 425] on input "tel" at bounding box center [778, 441] width 422 height 32
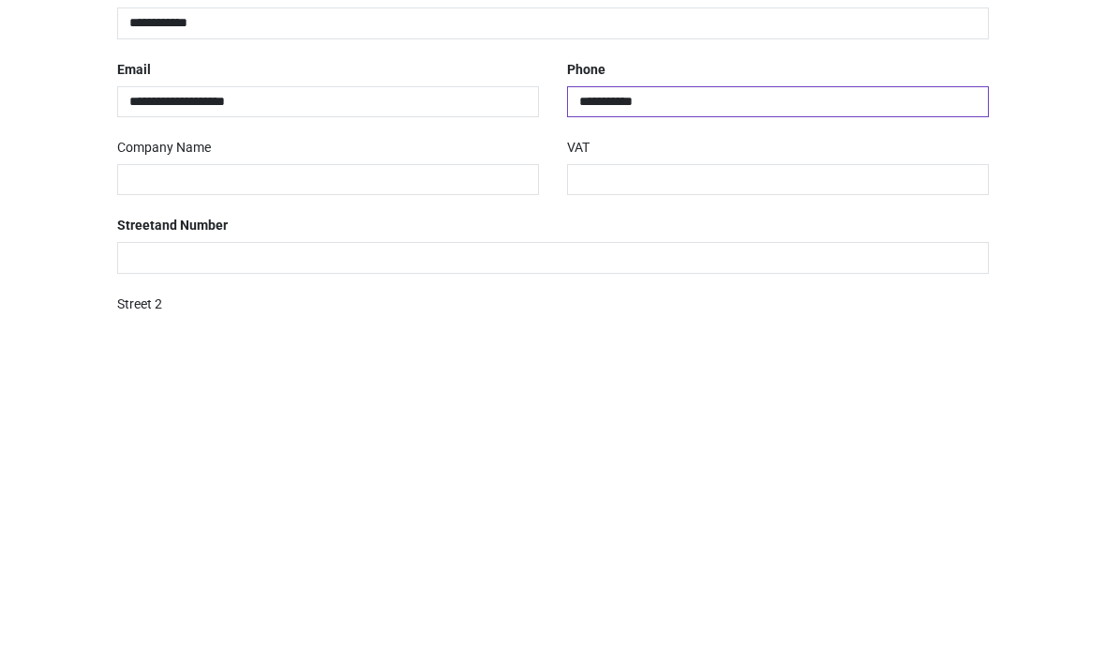
type input "**********"
click at [857, 471] on div "VAT" at bounding box center [778, 502] width 450 height 63
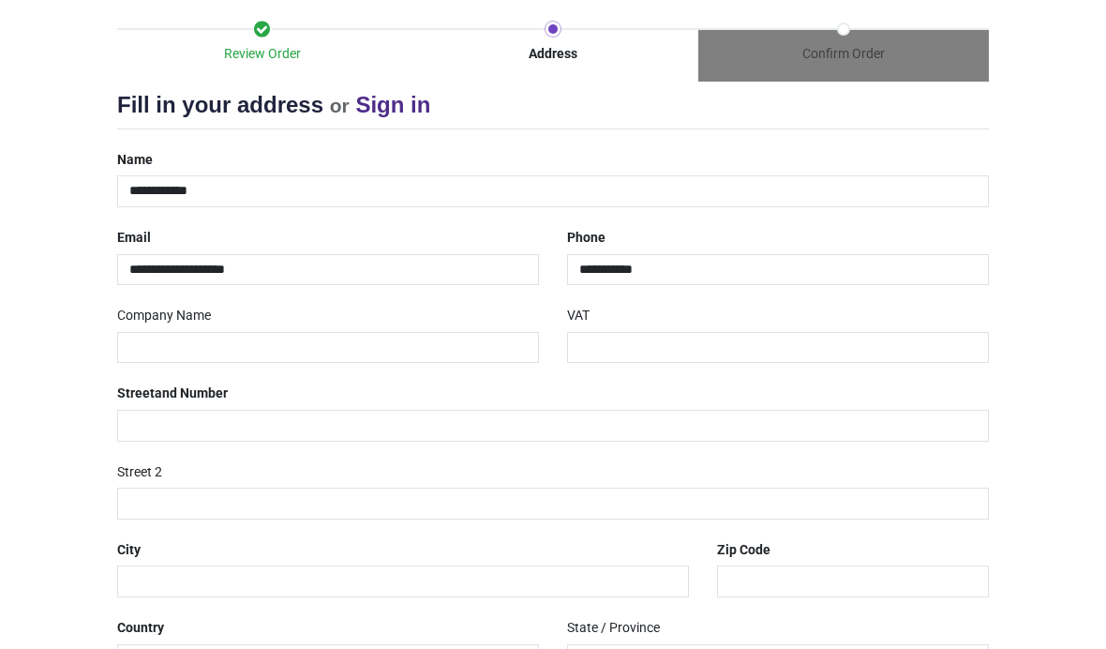
scroll to position [195, 0]
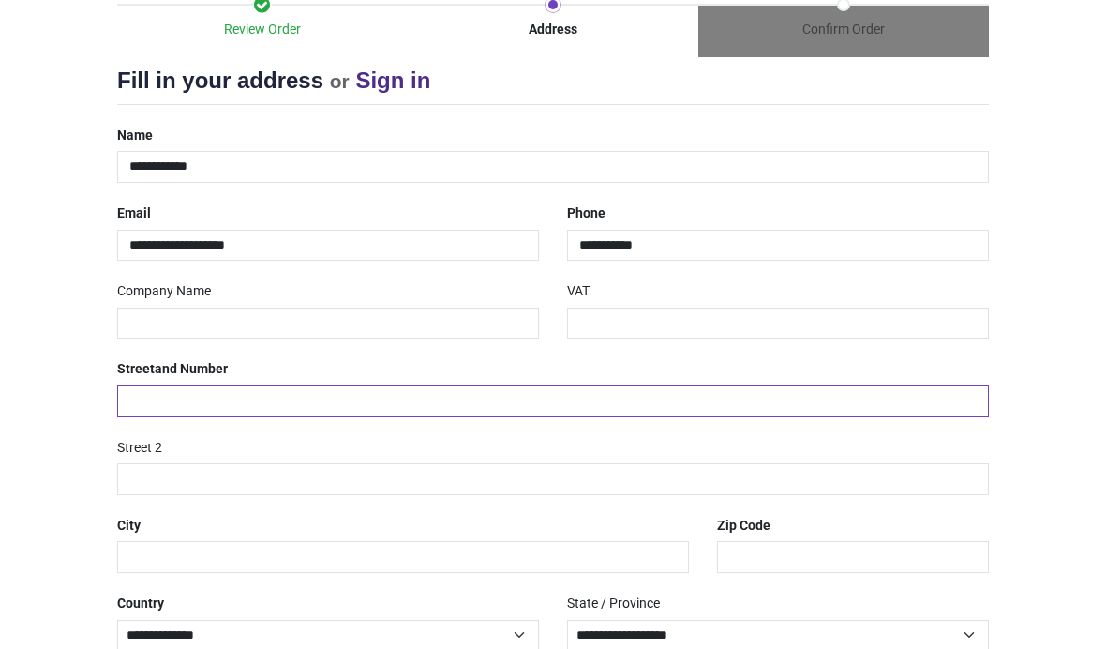
click at [749, 400] on input "text" at bounding box center [553, 401] width 872 height 32
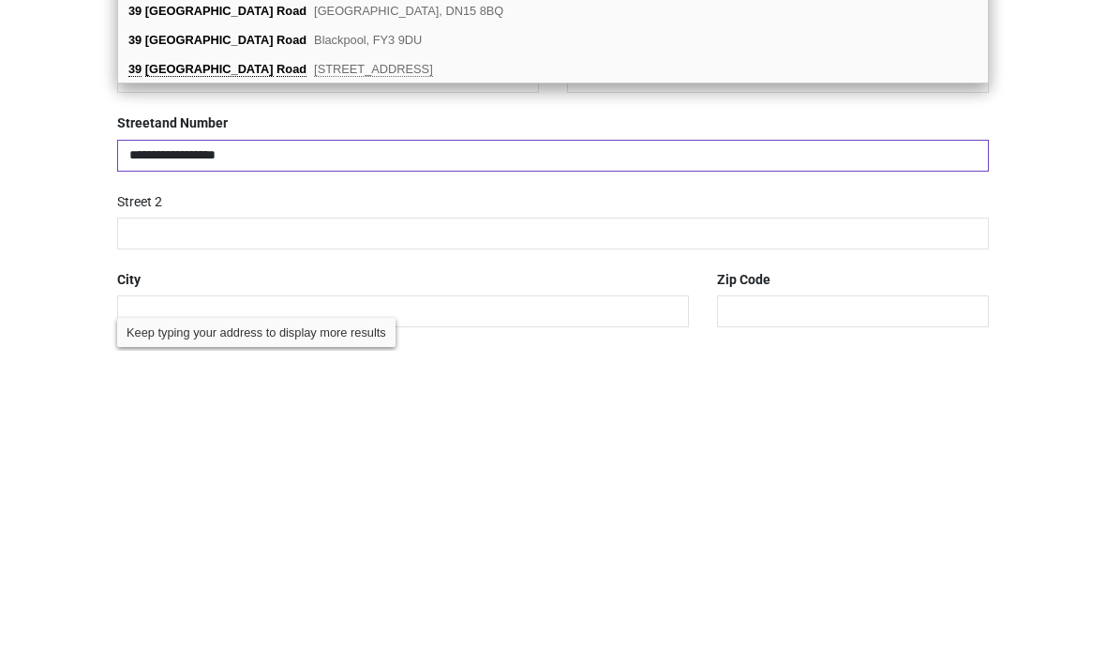
scroll to position [149, 0]
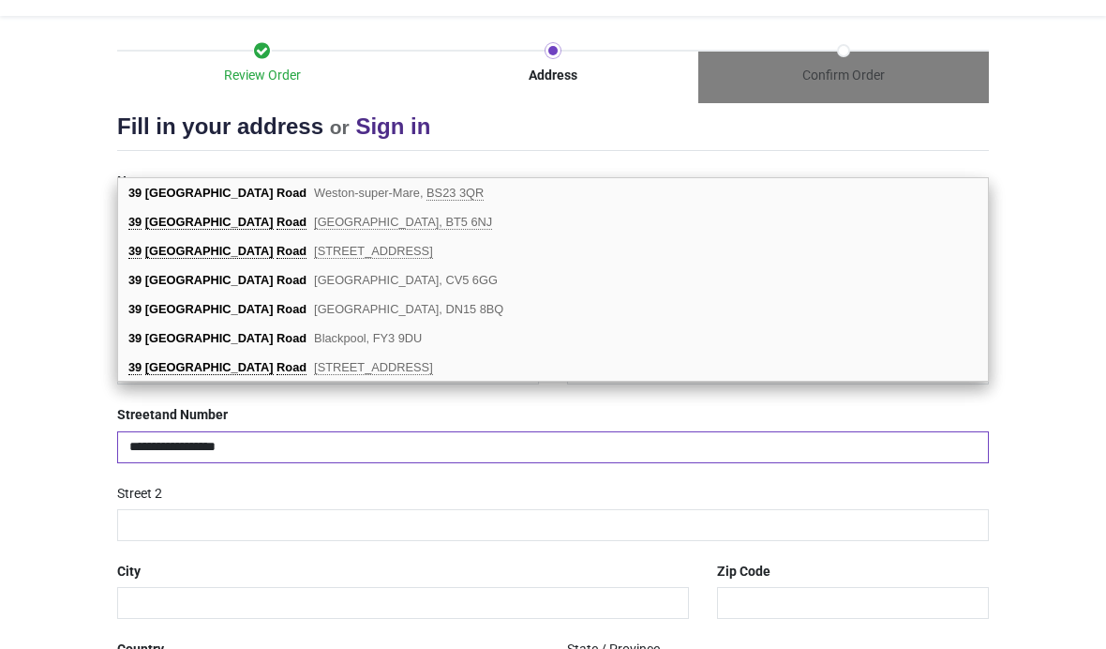
type input "**********"
click at [166, 587] on input "text" at bounding box center [403, 603] width 572 height 32
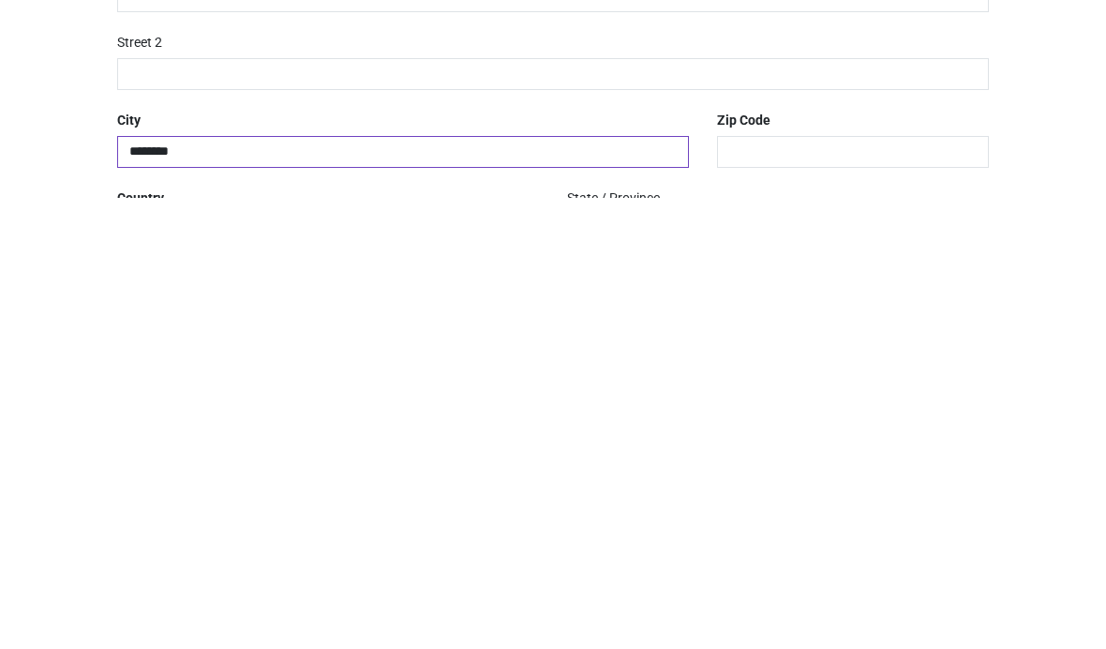
type input "********"
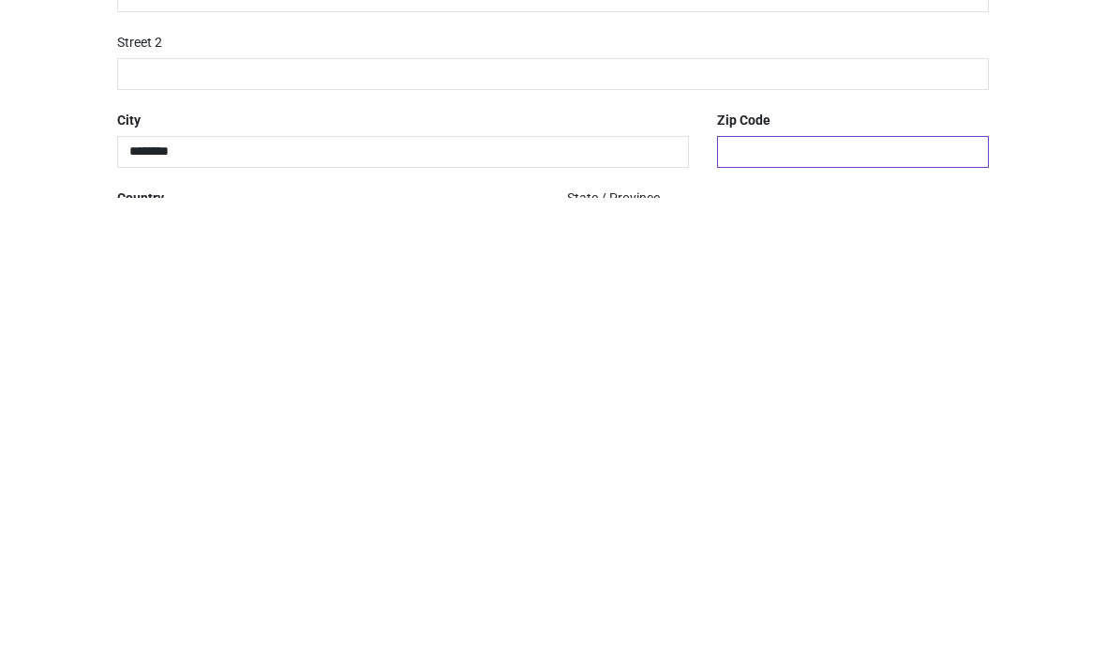
click at [862, 587] on input "text" at bounding box center [853, 603] width 272 height 32
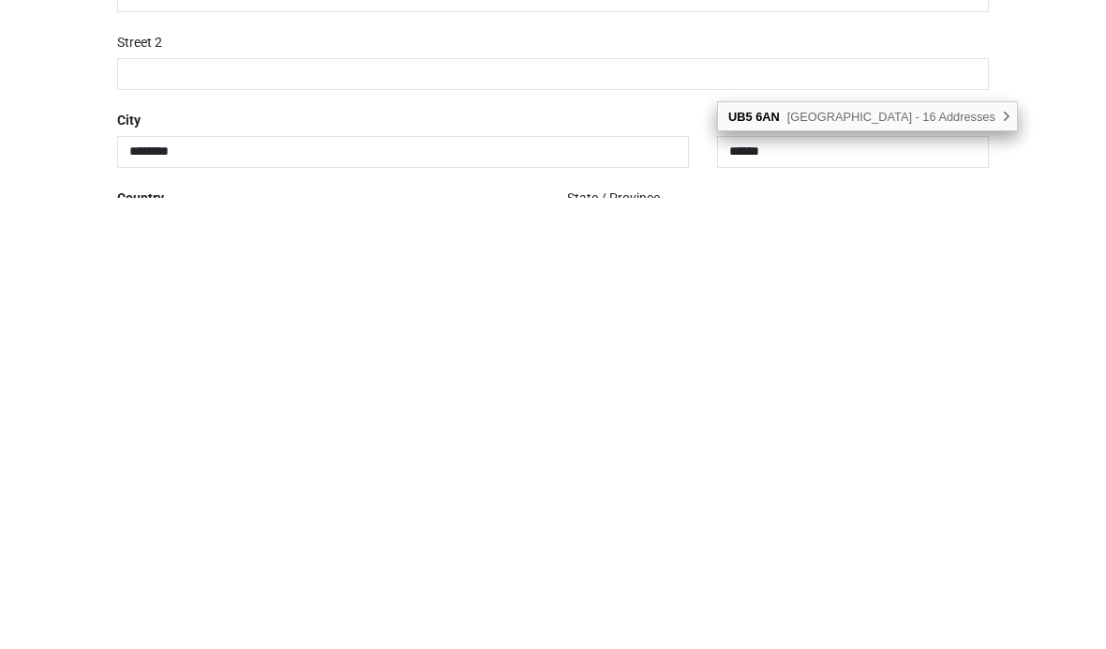
click at [903, 561] on span "Kensington Road, Northolt - 16 Addresses" at bounding box center [891, 568] width 208 height 14
type input "*******"
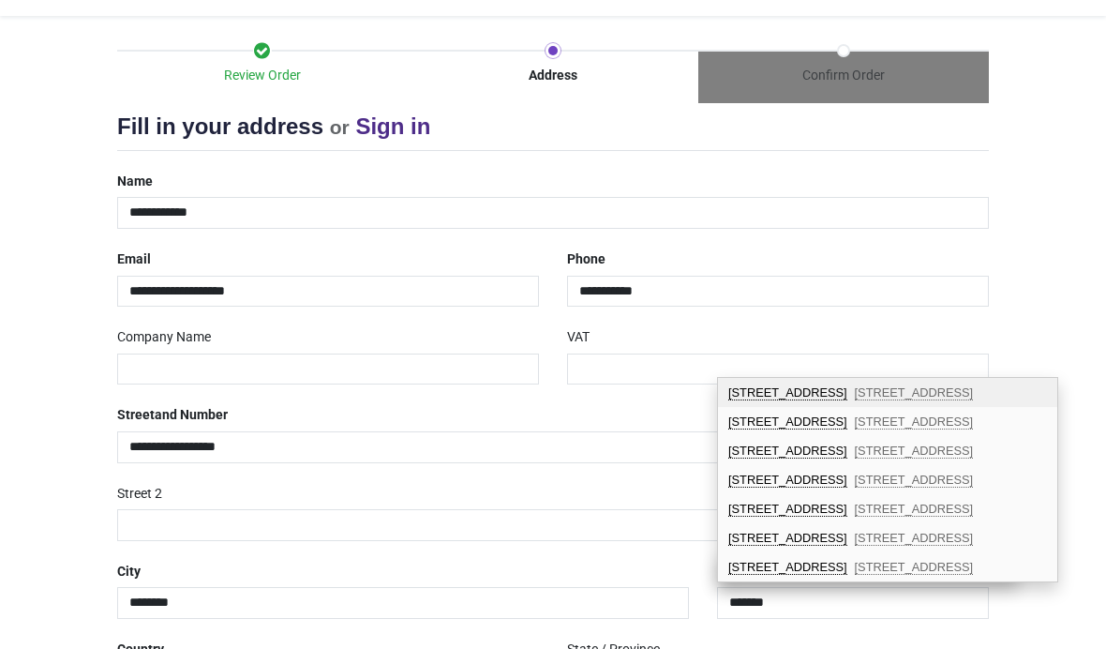
click at [828, 460] on div "39 Kensington Road Northolt, UB5 6AN" at bounding box center [887, 450] width 339 height 29
select select "***"
select select
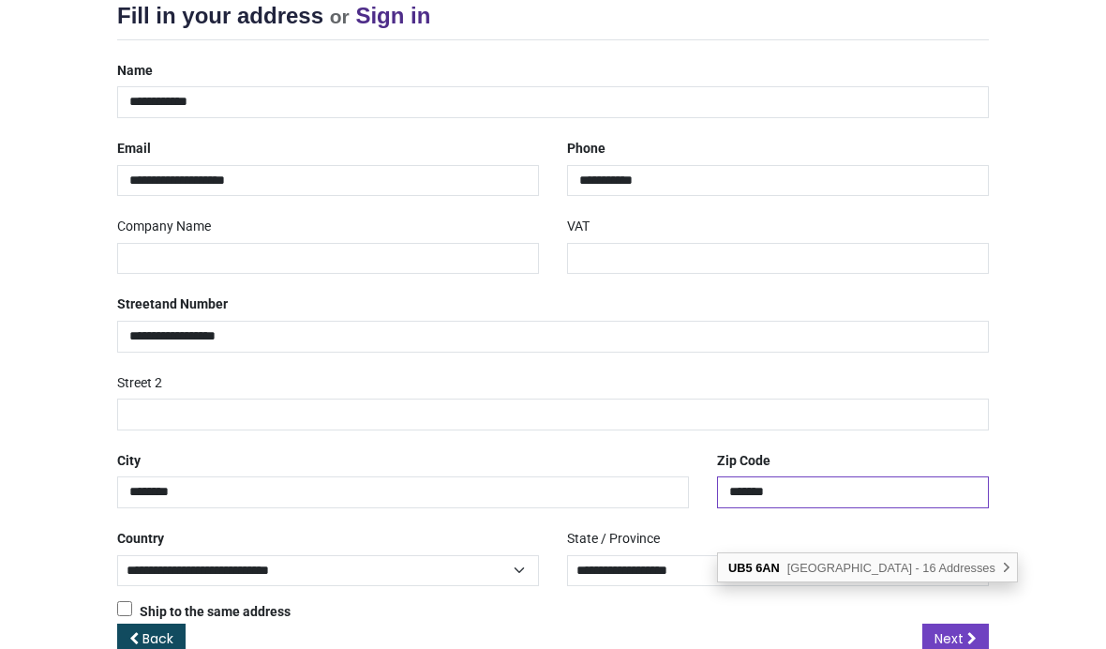
scroll to position [265, 0]
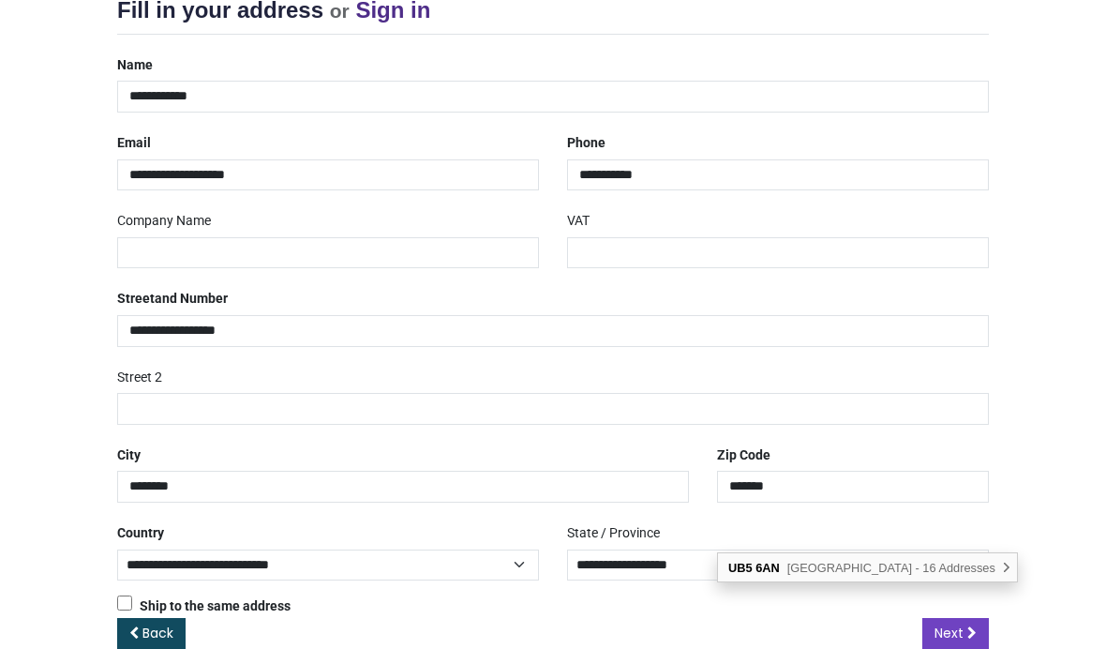
click at [964, 574] on span "Kensington Road, Northolt - 16 Addresses" at bounding box center [891, 568] width 208 height 14
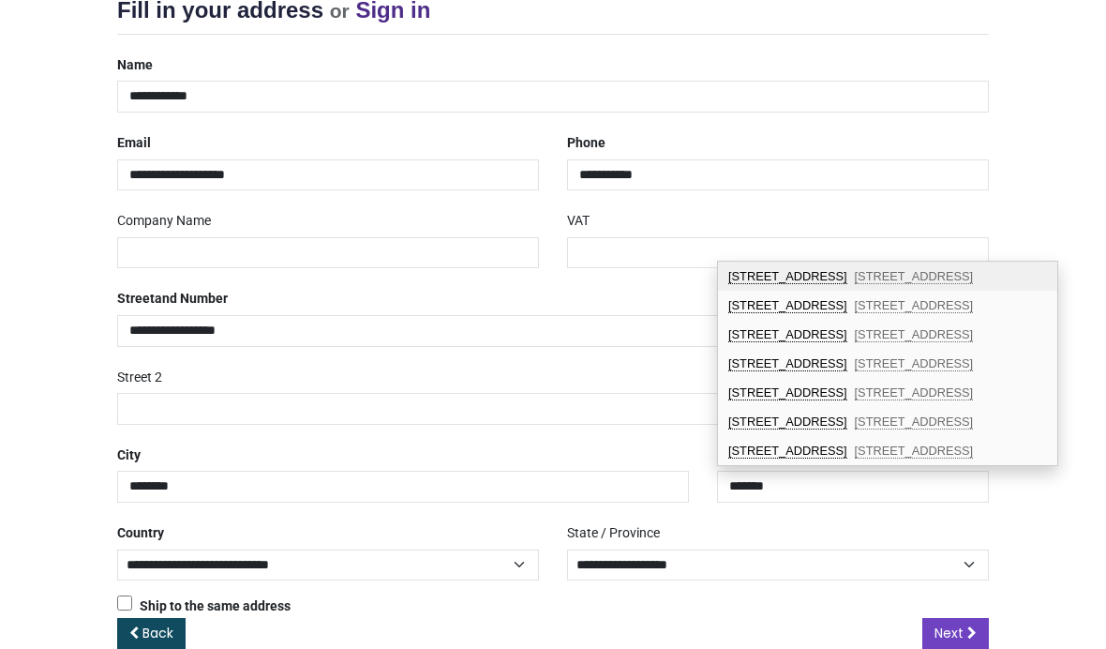
click at [806, 333] on div "39 Kensington Road Northolt, UB5 6AN" at bounding box center [887, 334] width 339 height 29
select select "***"
select select
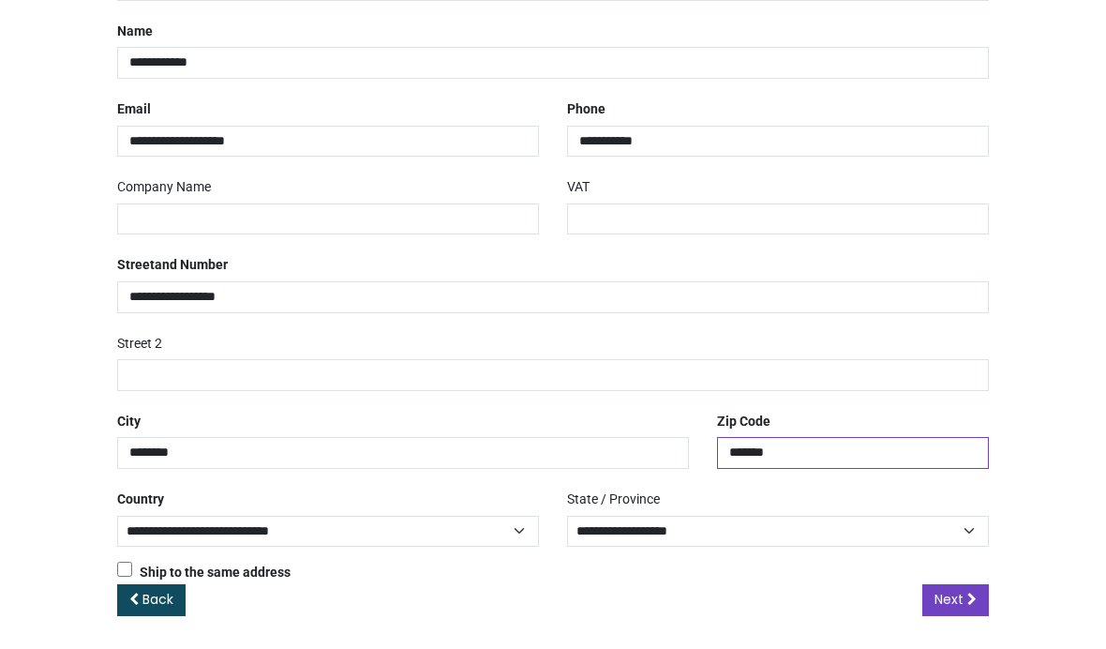
scroll to position [297, 0]
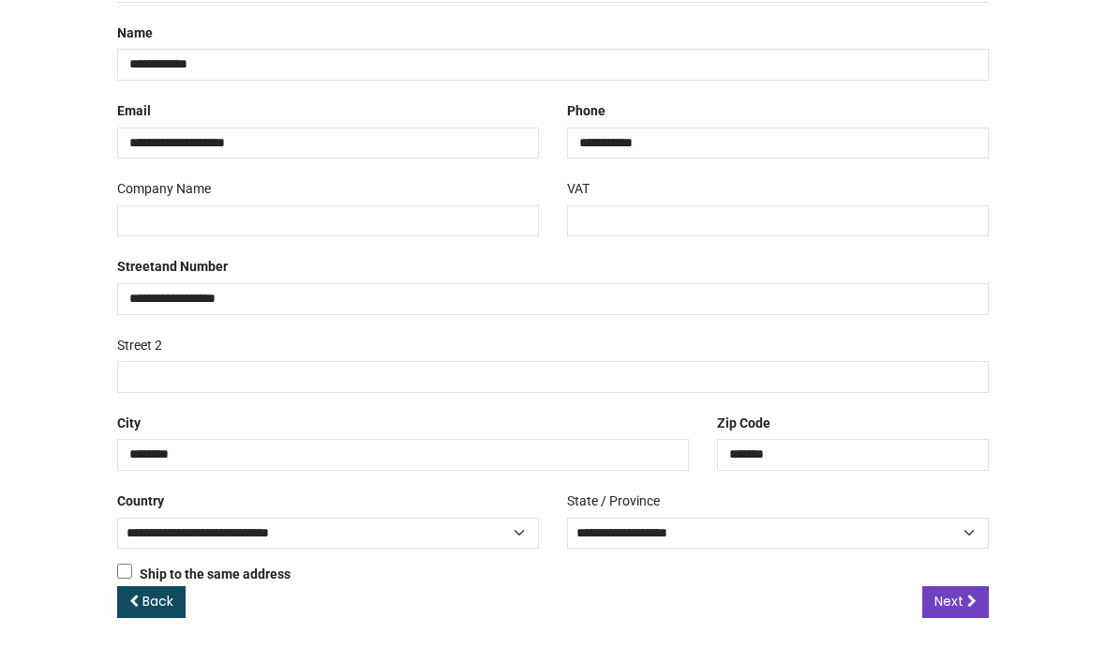
click at [962, 607] on link "Next" at bounding box center [955, 602] width 67 height 32
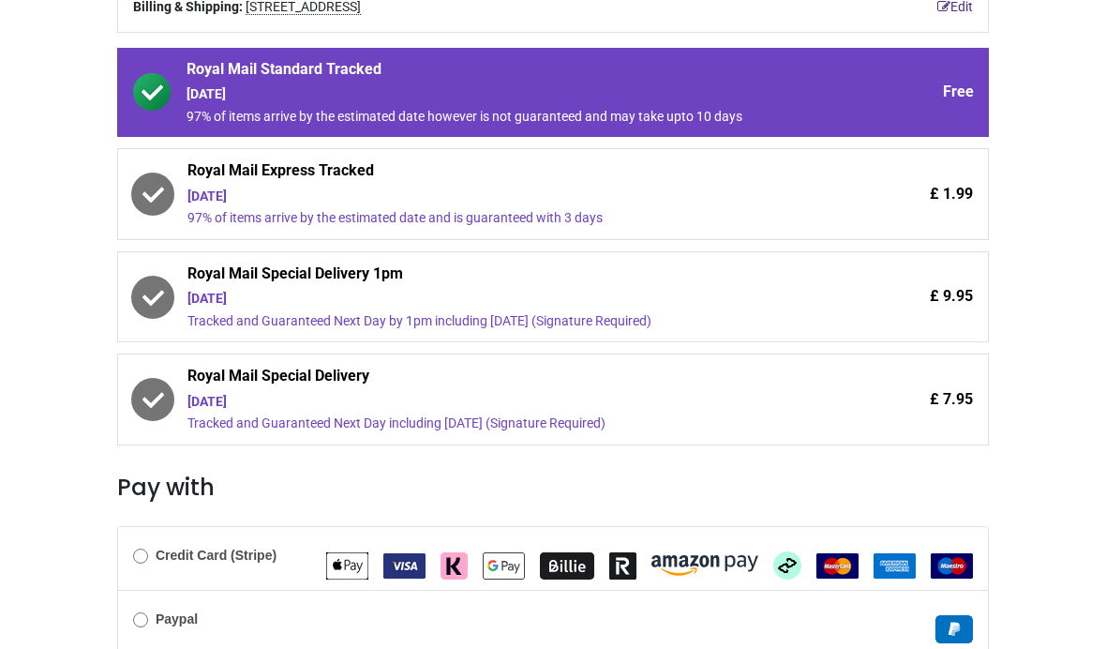
scroll to position [316, 0]
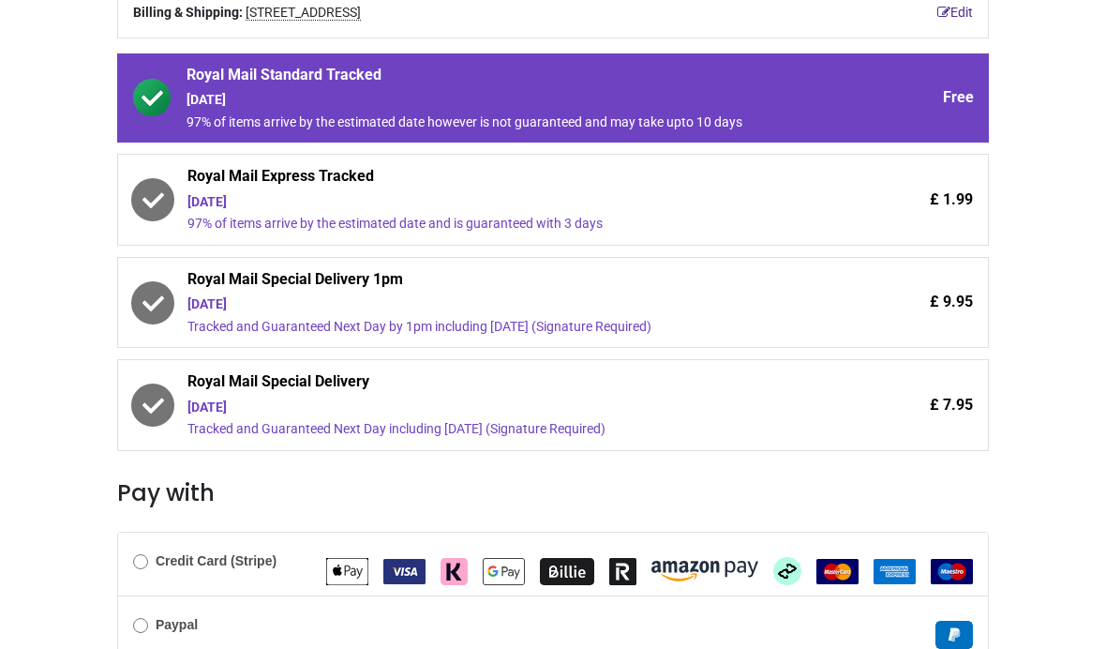
click at [459, 173] on span "Royal Mail Express Tracked" at bounding box center [501, 179] width 628 height 26
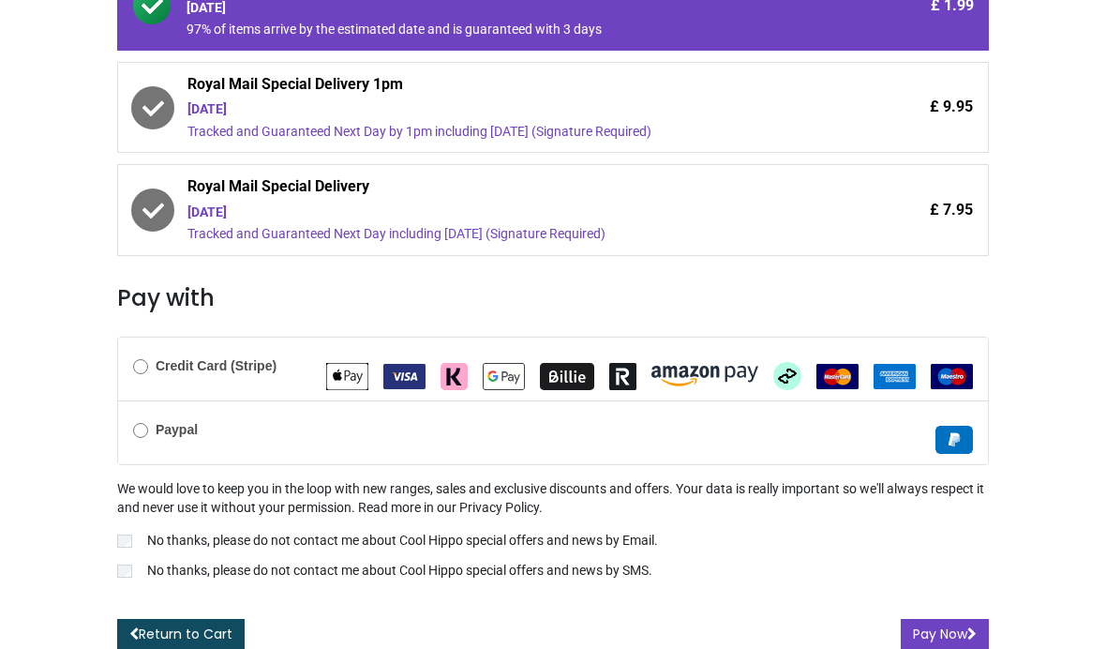
scroll to position [509, 0]
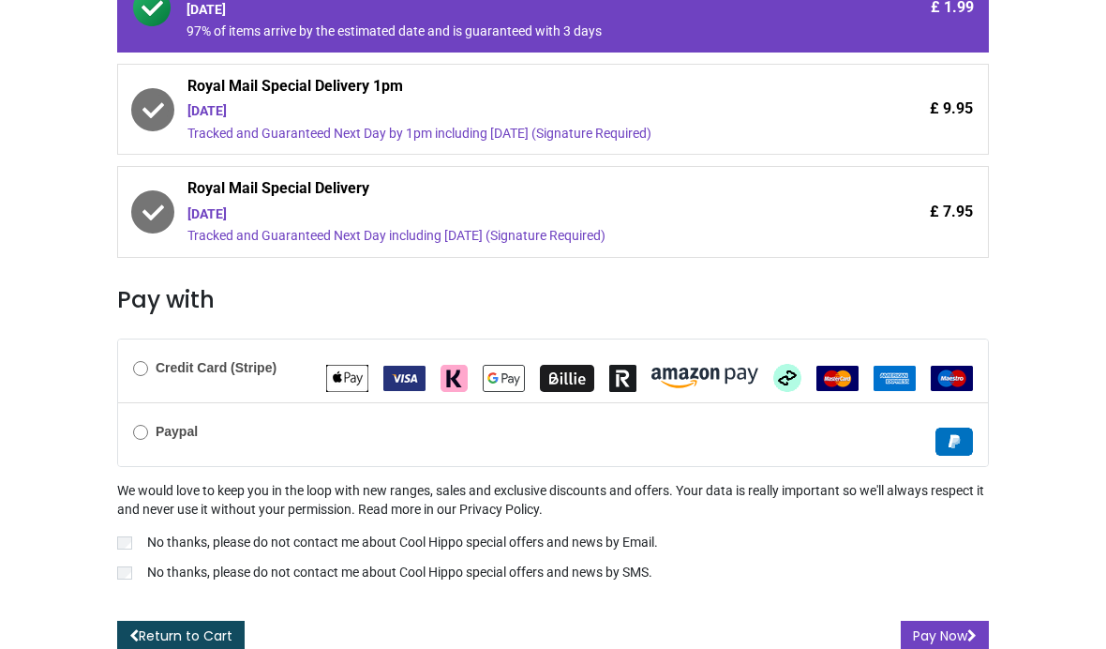
click at [210, 367] on b "Credit Card (Stripe)" at bounding box center [216, 367] width 121 height 15
click at [927, 622] on button "Pay Now" at bounding box center [945, 637] width 88 height 32
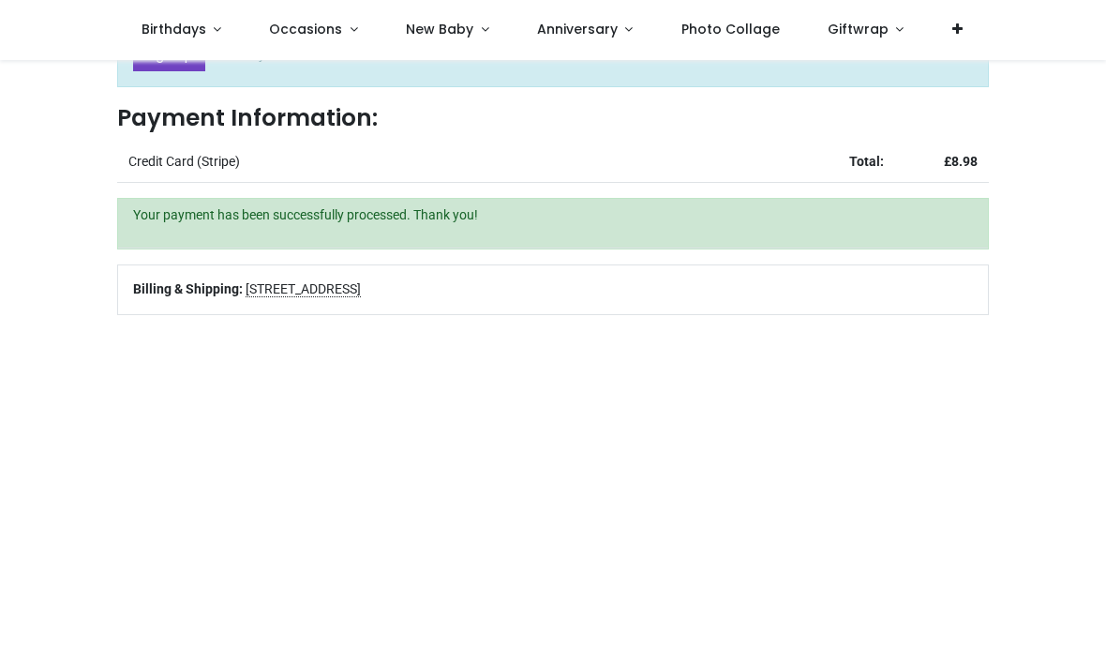
scroll to position [144, 0]
